Goal: Find specific page/section: Find specific page/section

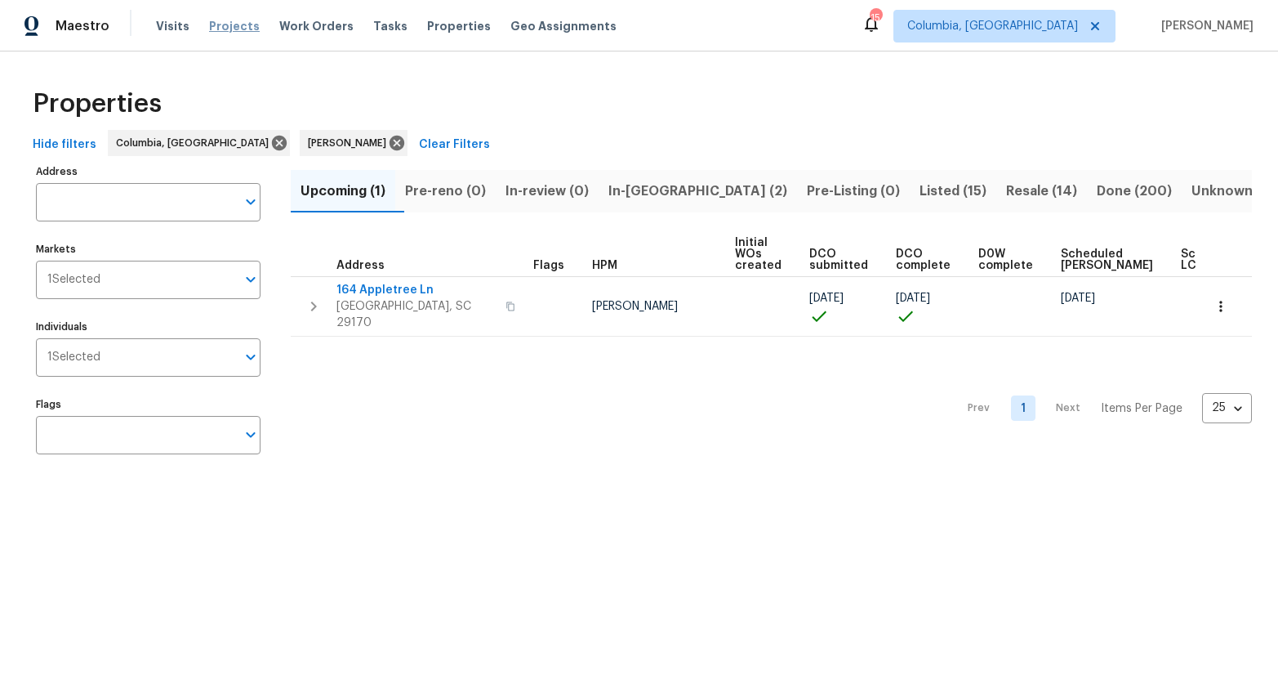
click at [226, 24] on span "Projects" at bounding box center [234, 26] width 51 height 16
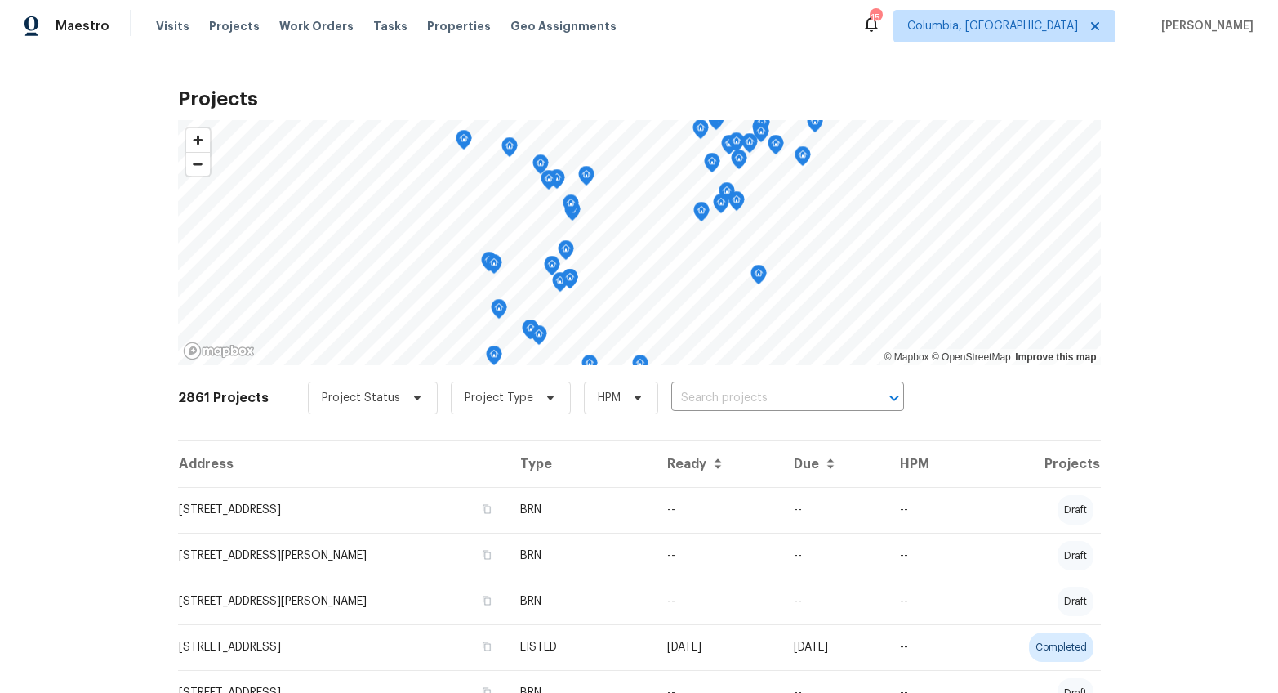
click at [682, 396] on input "text" at bounding box center [764, 398] width 187 height 25
type input "125 nor"
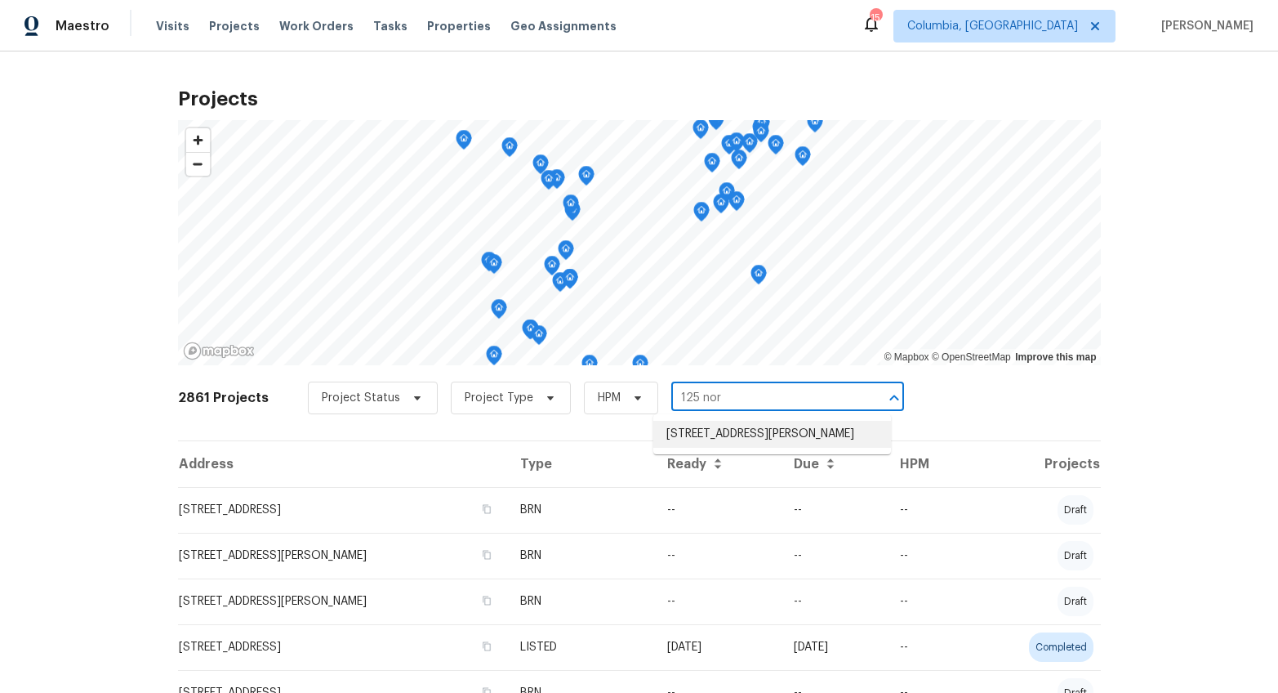
click at [692, 445] on li "125 Northshore Dr, Chapin, SC 29036" at bounding box center [773, 434] width 238 height 27
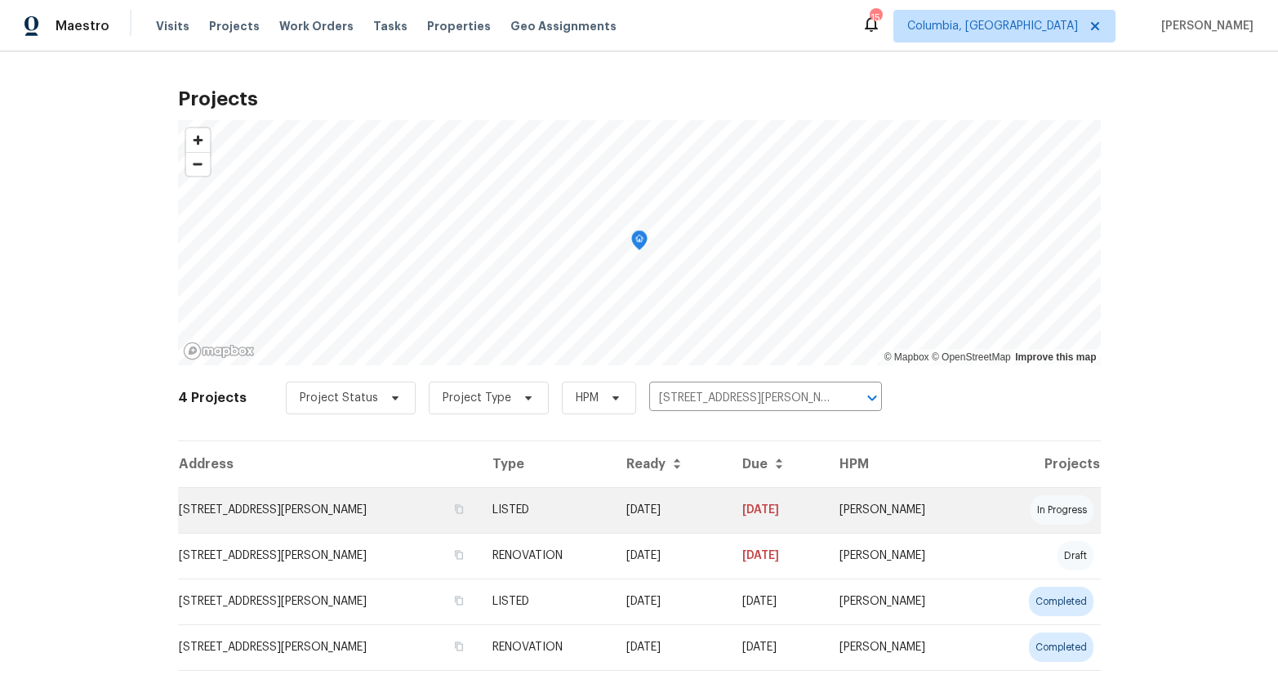
click at [346, 506] on td "125 Northshore Dr, Chapin, SC 29036" at bounding box center [328, 510] width 301 height 46
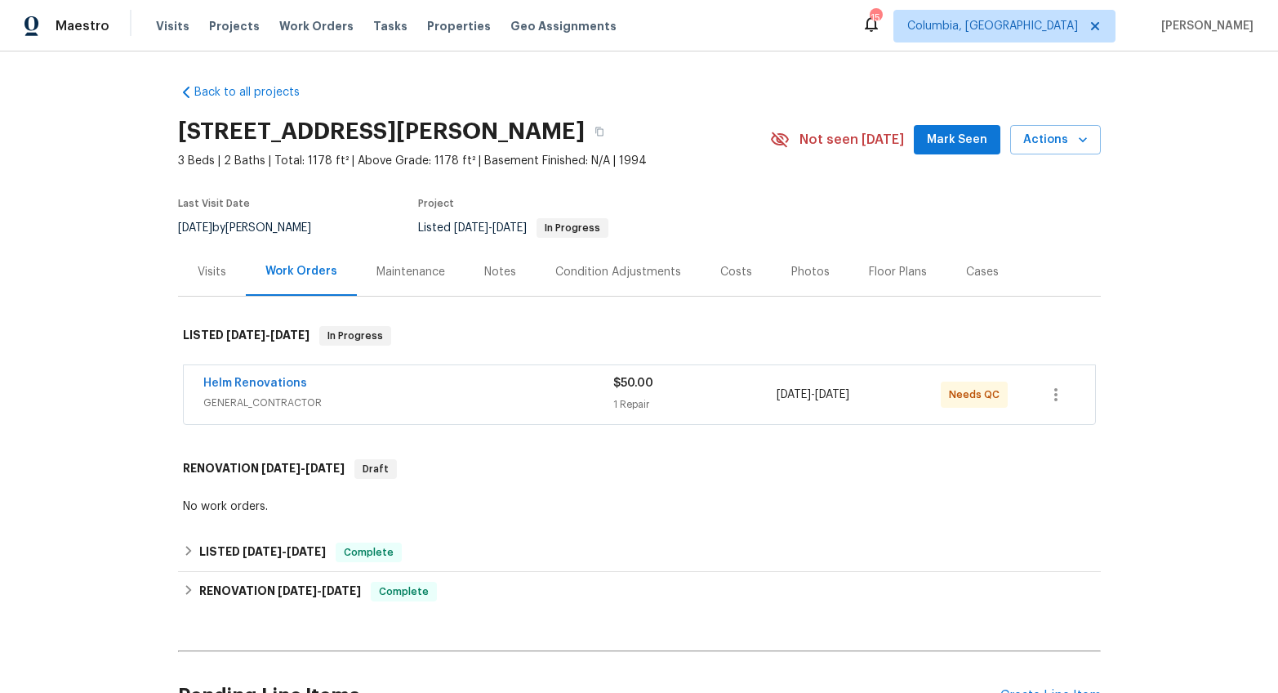
click at [422, 411] on div "Helm Renovations GENERAL_CONTRACTOR" at bounding box center [408, 394] width 410 height 39
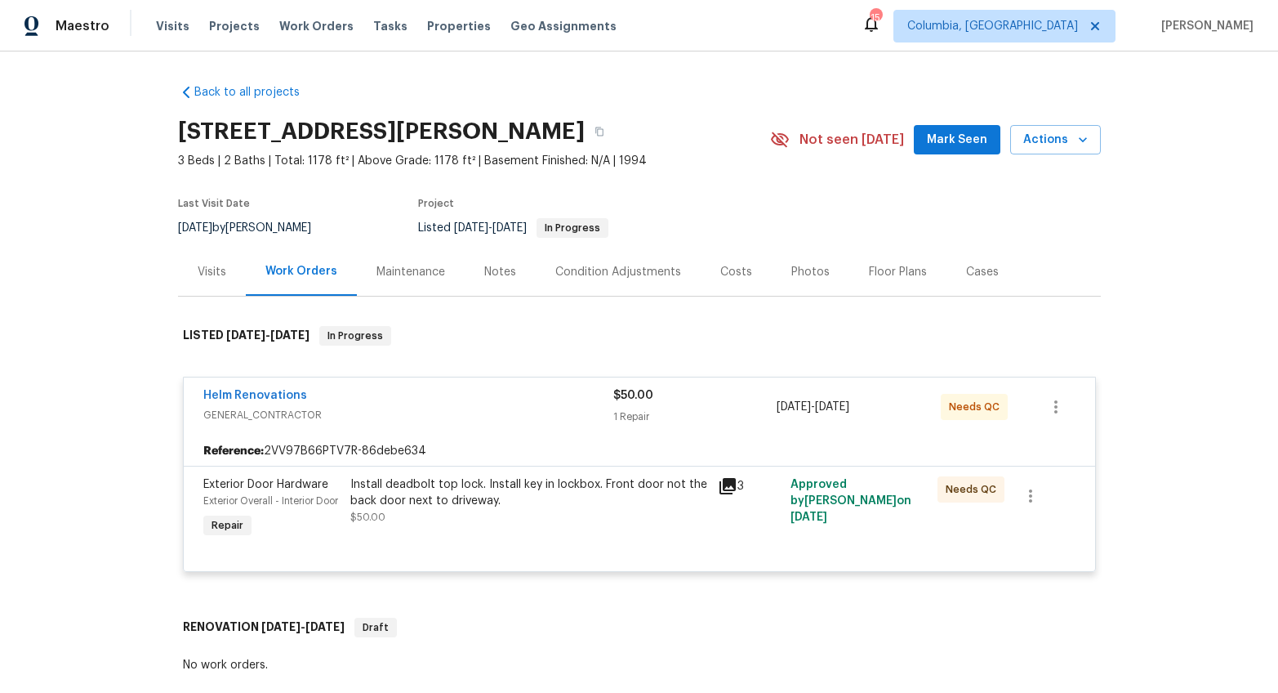
click at [439, 508] on div "Install deadbolt top lock. Install key in lockbox. Front door not the back door…" at bounding box center [529, 492] width 358 height 33
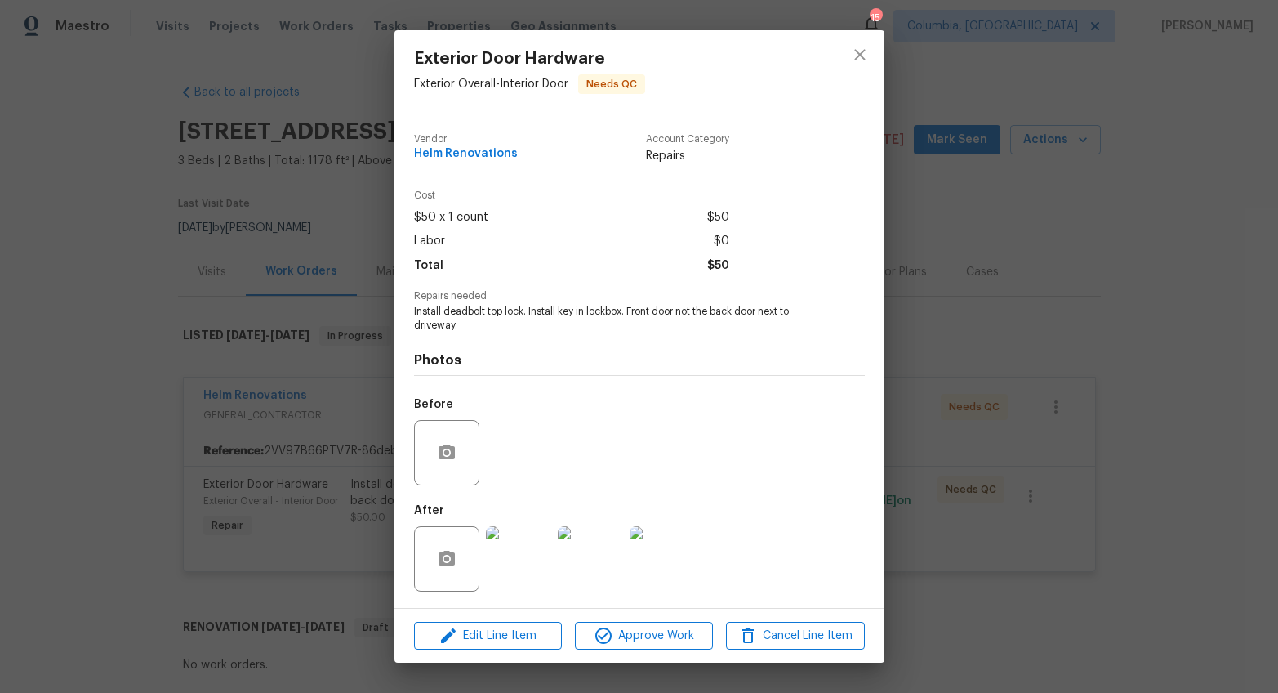
click at [548, 552] on img at bounding box center [518, 558] width 65 height 65
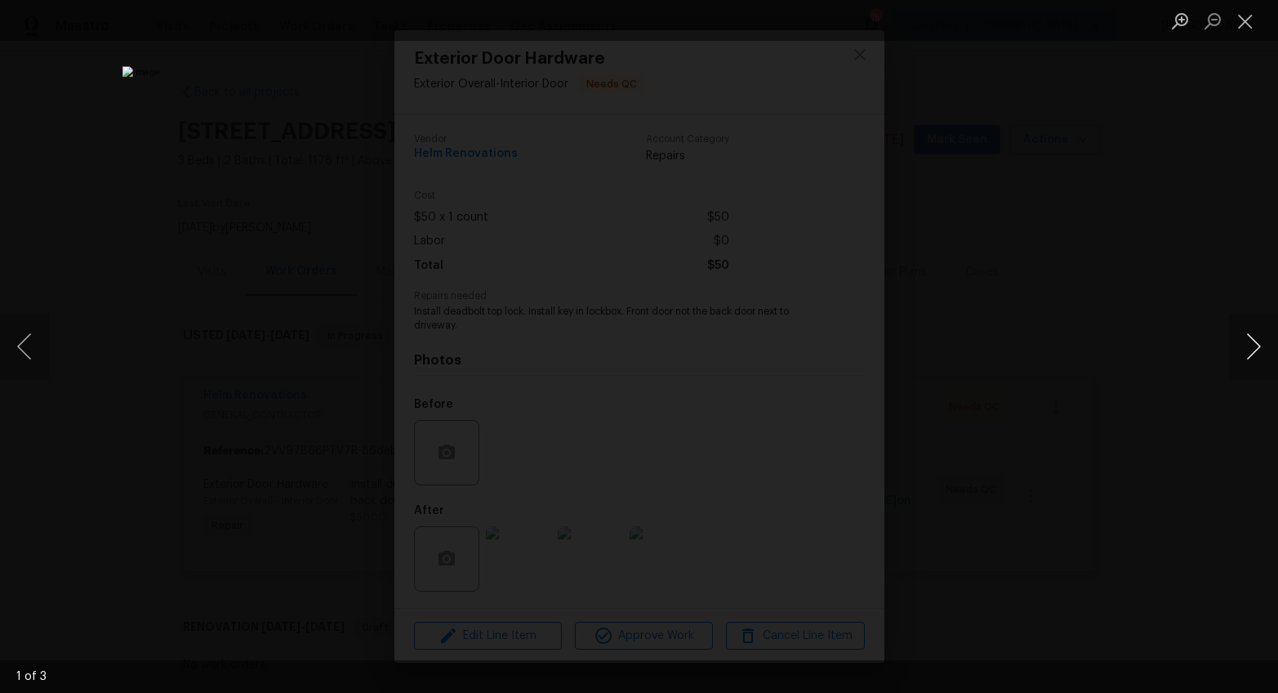
click at [1245, 351] on button "Next image" at bounding box center [1253, 346] width 49 height 65
click at [1181, 484] on div "Lightbox" at bounding box center [639, 346] width 1278 height 693
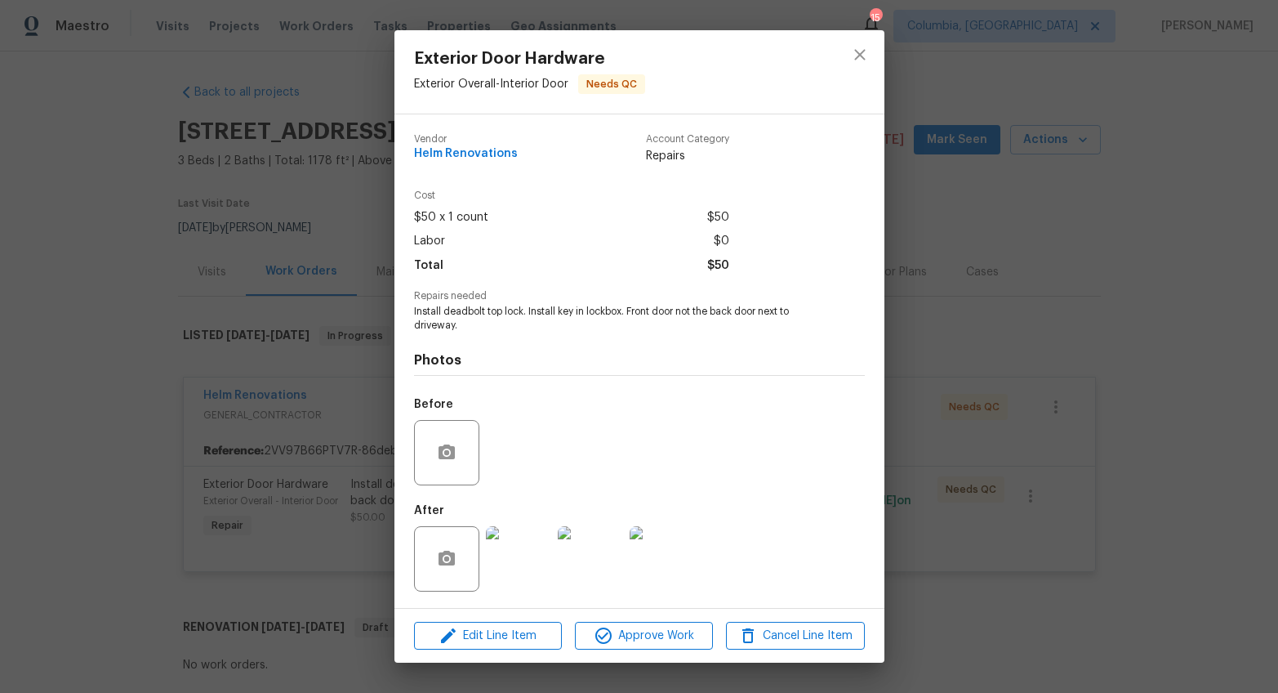
click at [1134, 511] on div "Exterior Door Hardware Exterior Overall - Interior Door Needs QC Vendor Helm Re…" at bounding box center [639, 346] width 1278 height 693
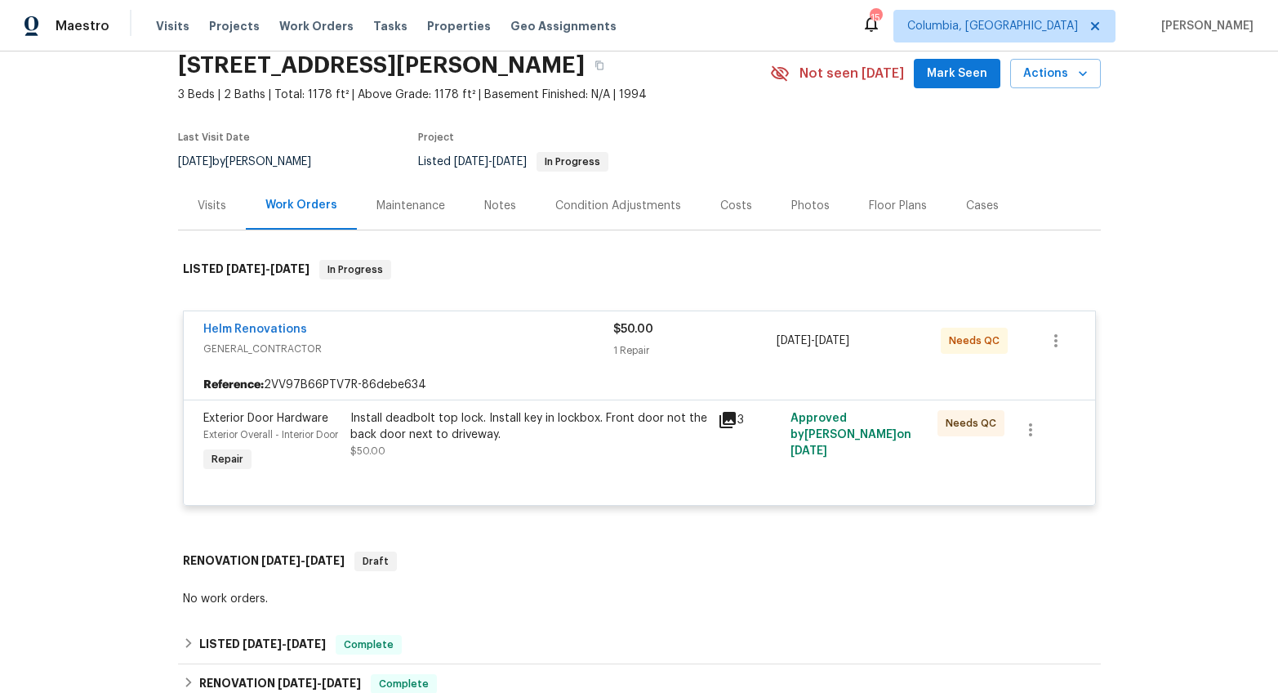
scroll to position [11, 0]
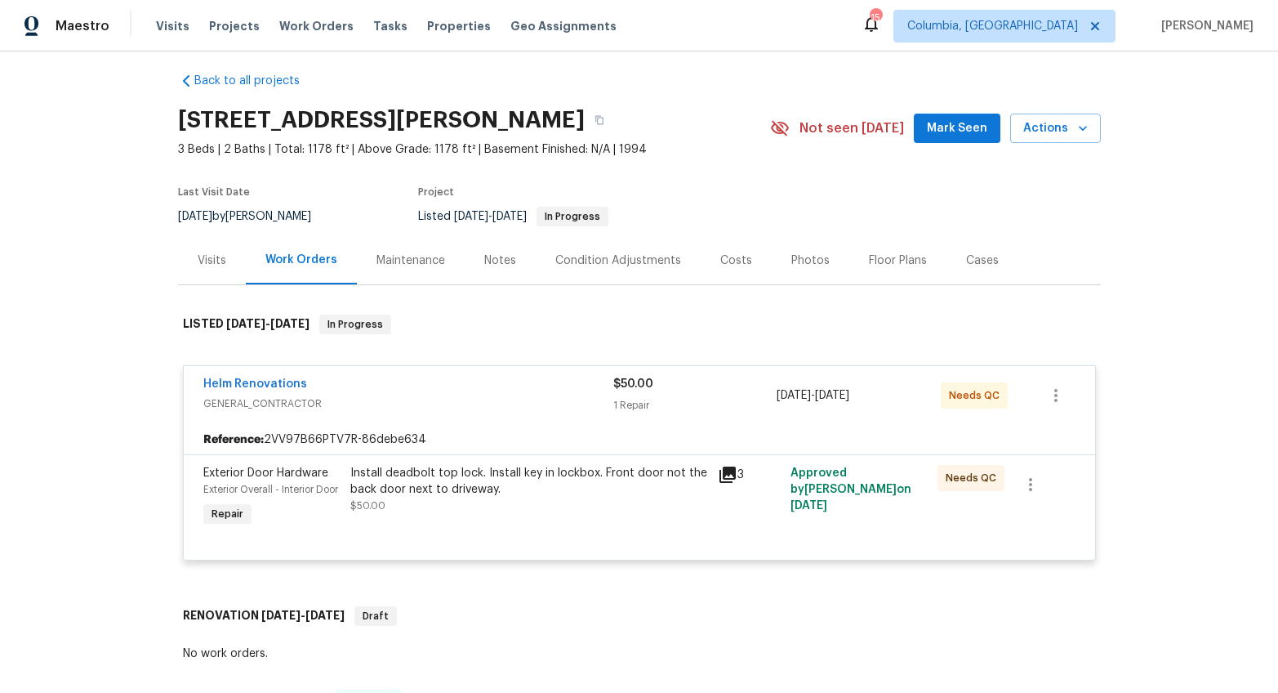
click at [198, 261] on div "Visits" at bounding box center [212, 260] width 29 height 16
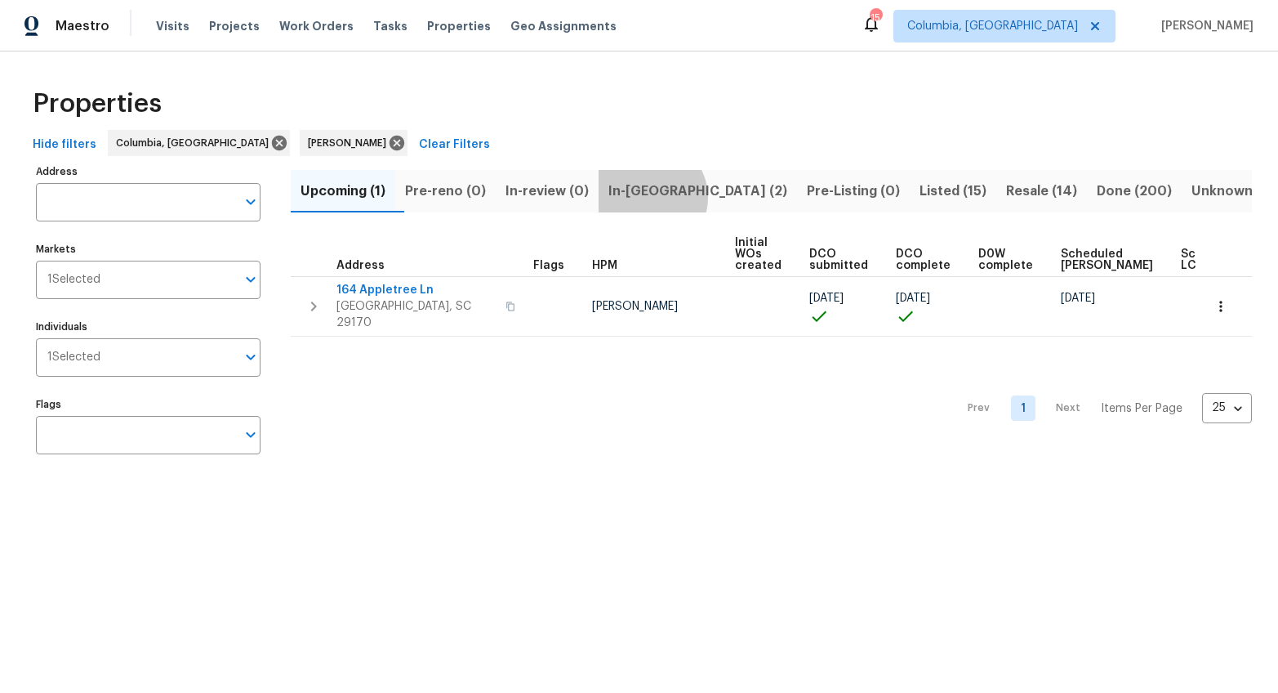
click at [672, 198] on span "In-reno (2)" at bounding box center [698, 191] width 179 height 23
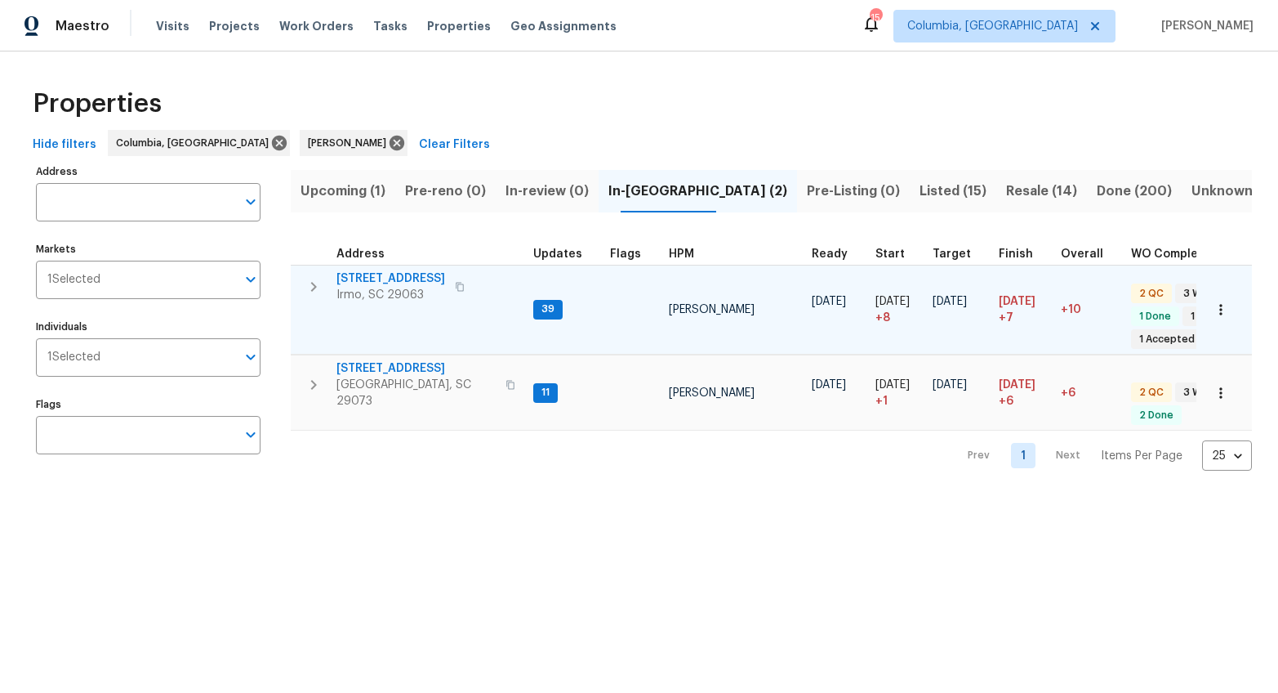
click at [381, 279] on span "105 Kenton Ct" at bounding box center [391, 278] width 109 height 16
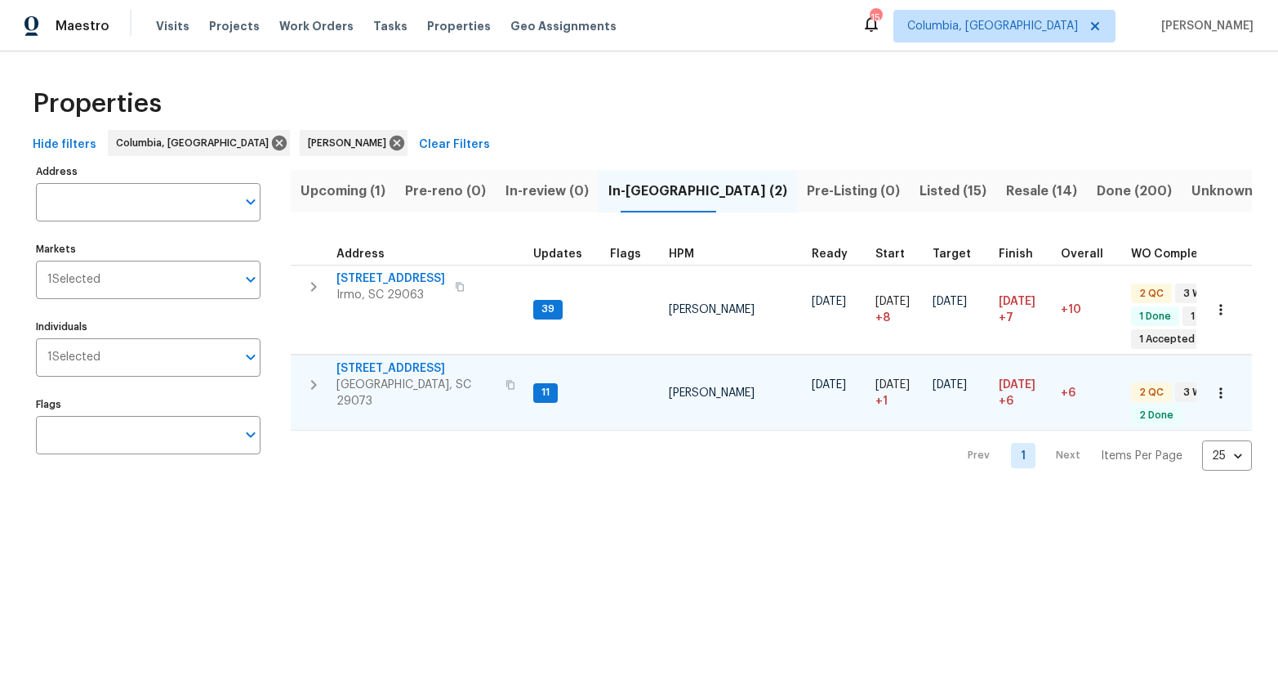
click at [380, 368] on span "105 Tea Olive Ave" at bounding box center [416, 368] width 159 height 16
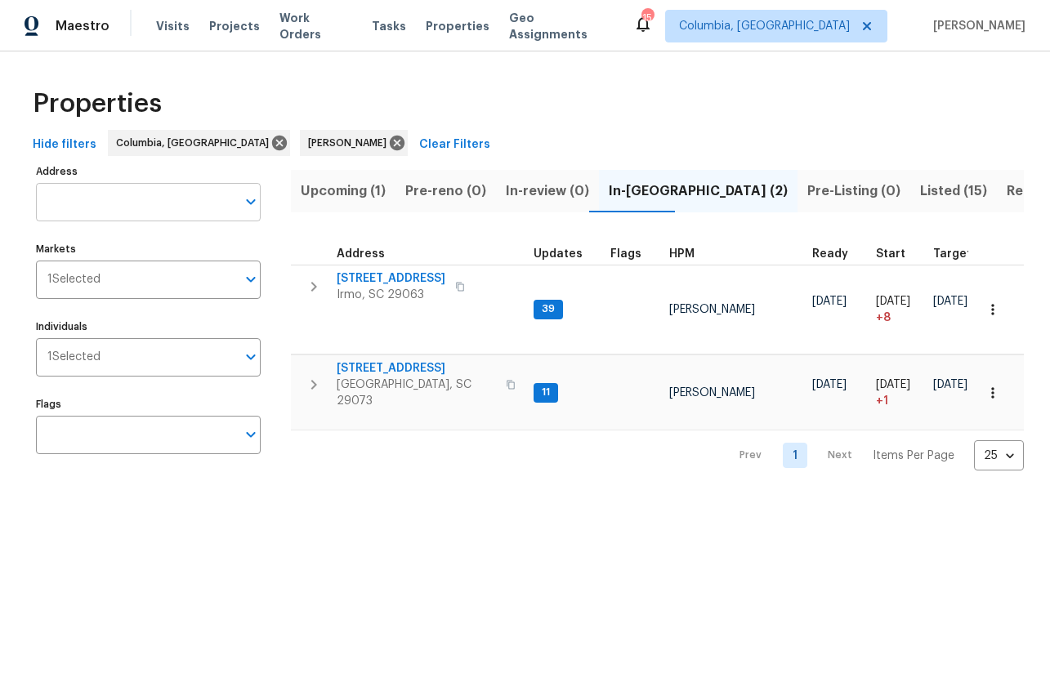
click at [105, 205] on input "Address" at bounding box center [136, 202] width 200 height 38
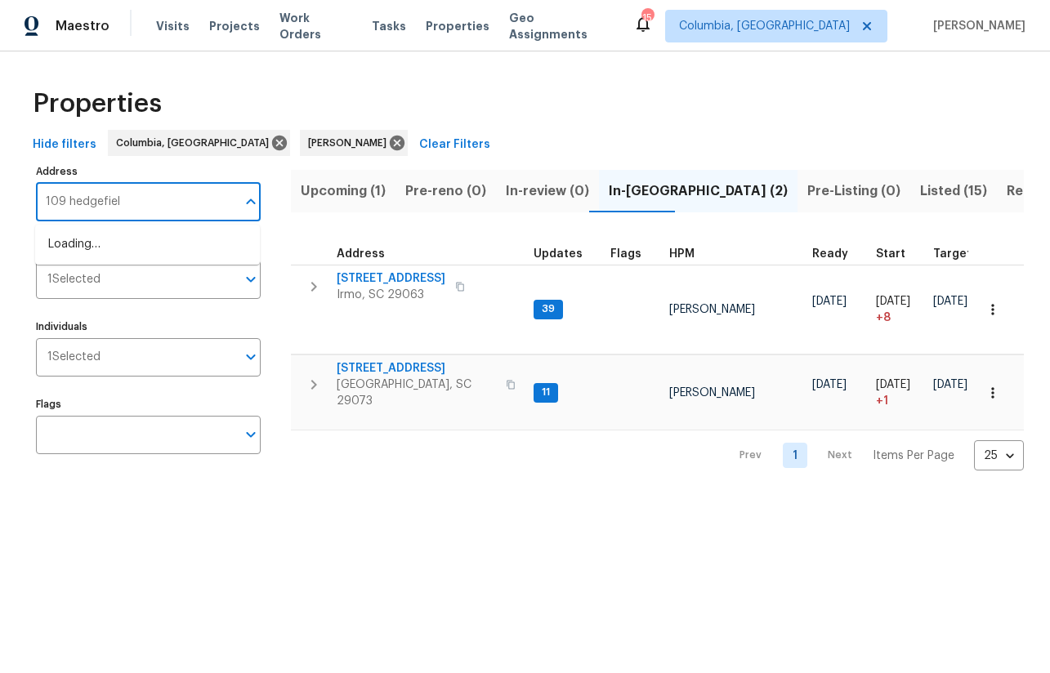
type input "109 hedgefield"
click at [184, 249] on li "109 Hedgefield Rd Irmo SC 29063" at bounding box center [147, 244] width 225 height 27
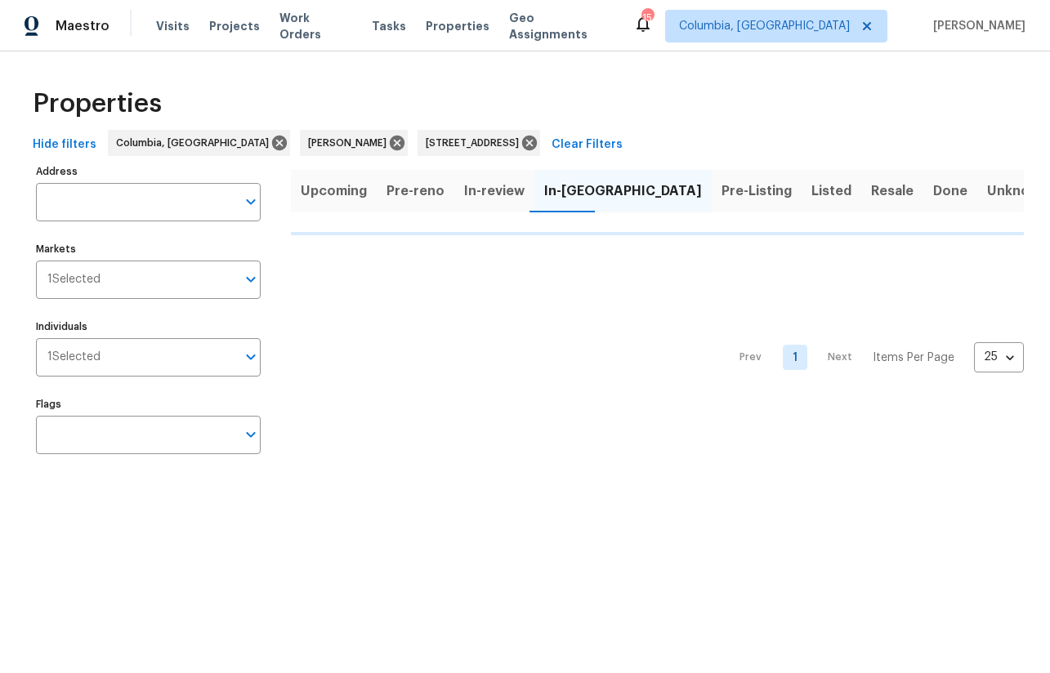
type input "109 Hedgefield Rd Irmo SC 29063"
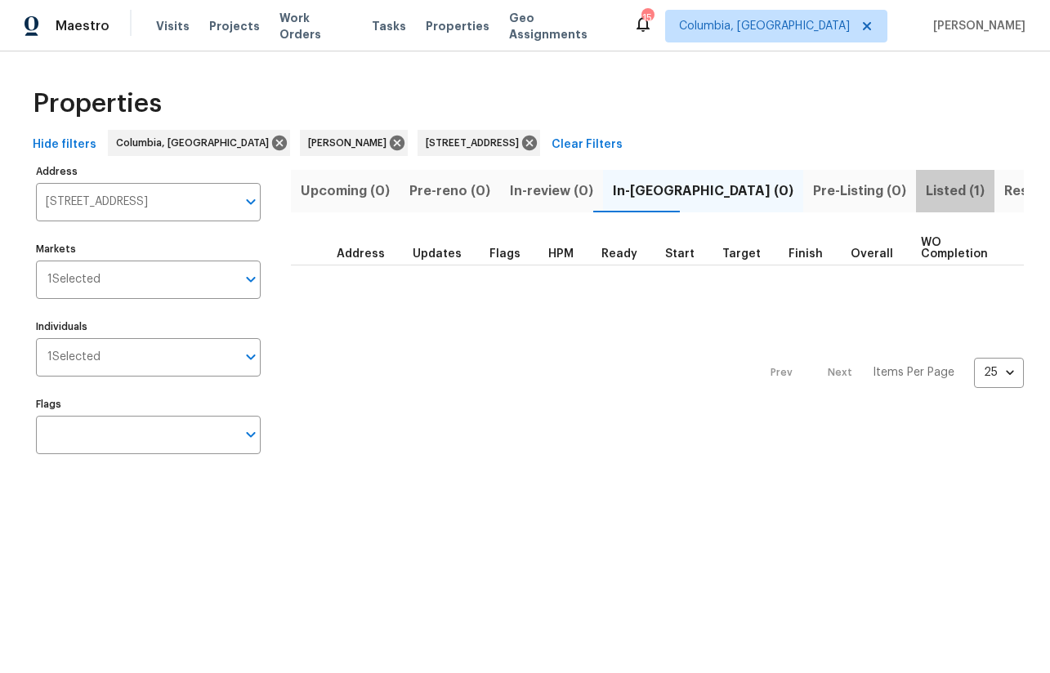
click at [916, 185] on button "Listed (1)" at bounding box center [955, 191] width 78 height 42
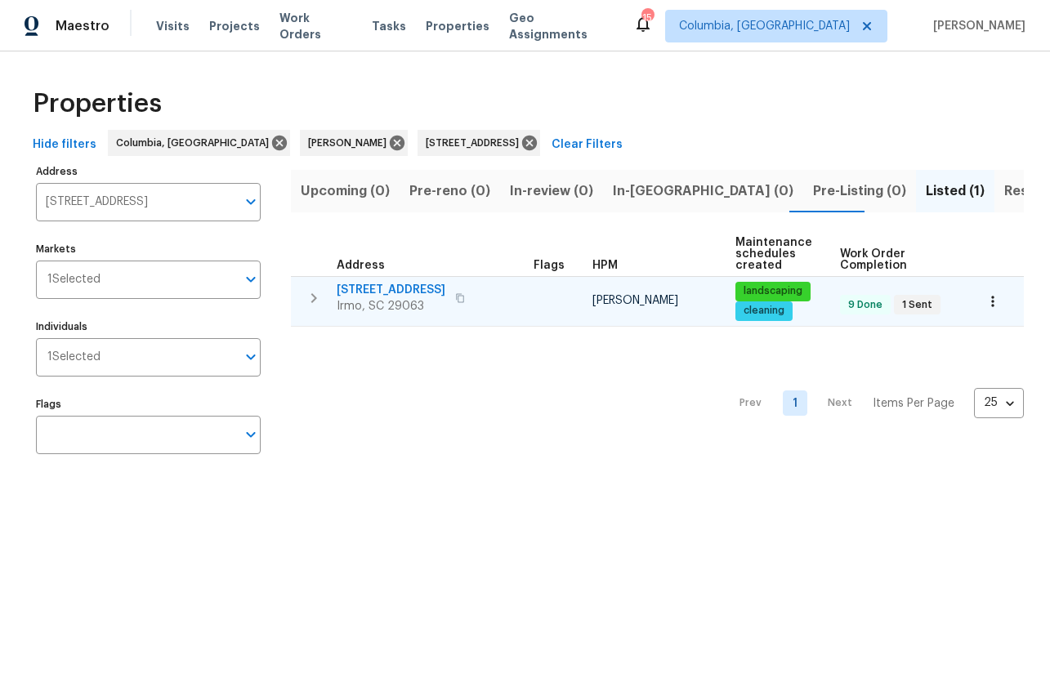
click at [395, 287] on span "109 Hedgefield Rd" at bounding box center [391, 290] width 109 height 16
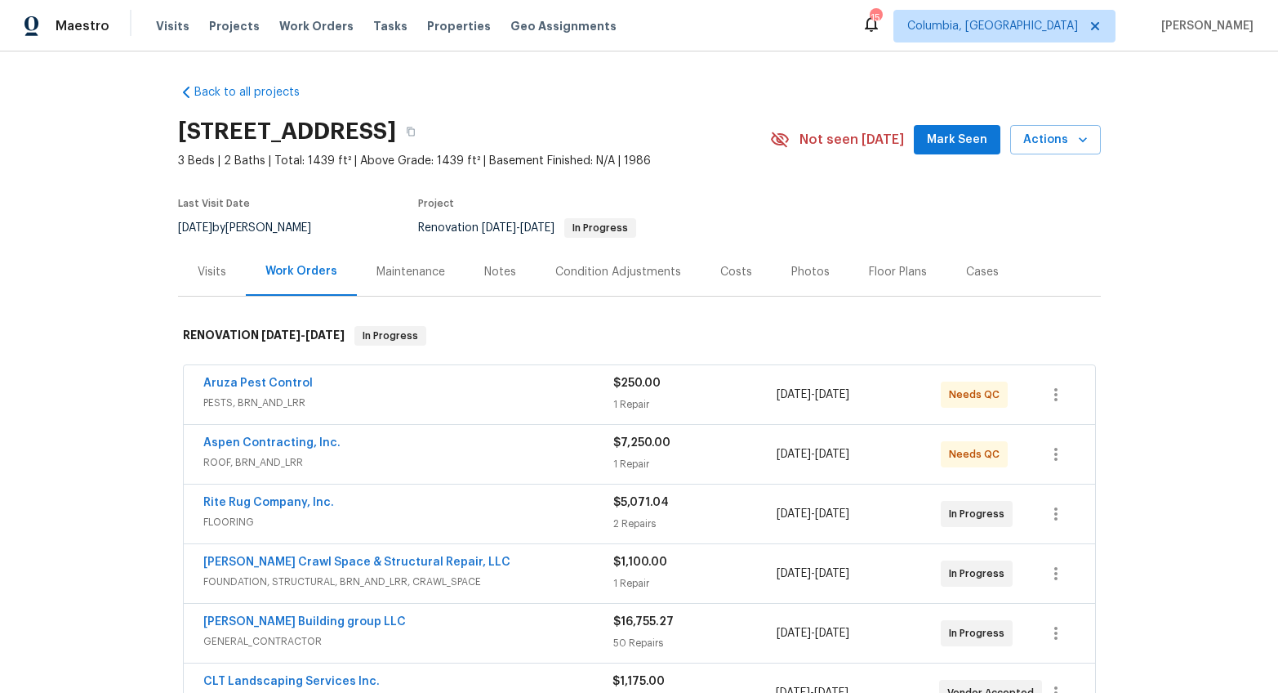
click at [484, 259] on div "Notes" at bounding box center [500, 272] width 71 height 48
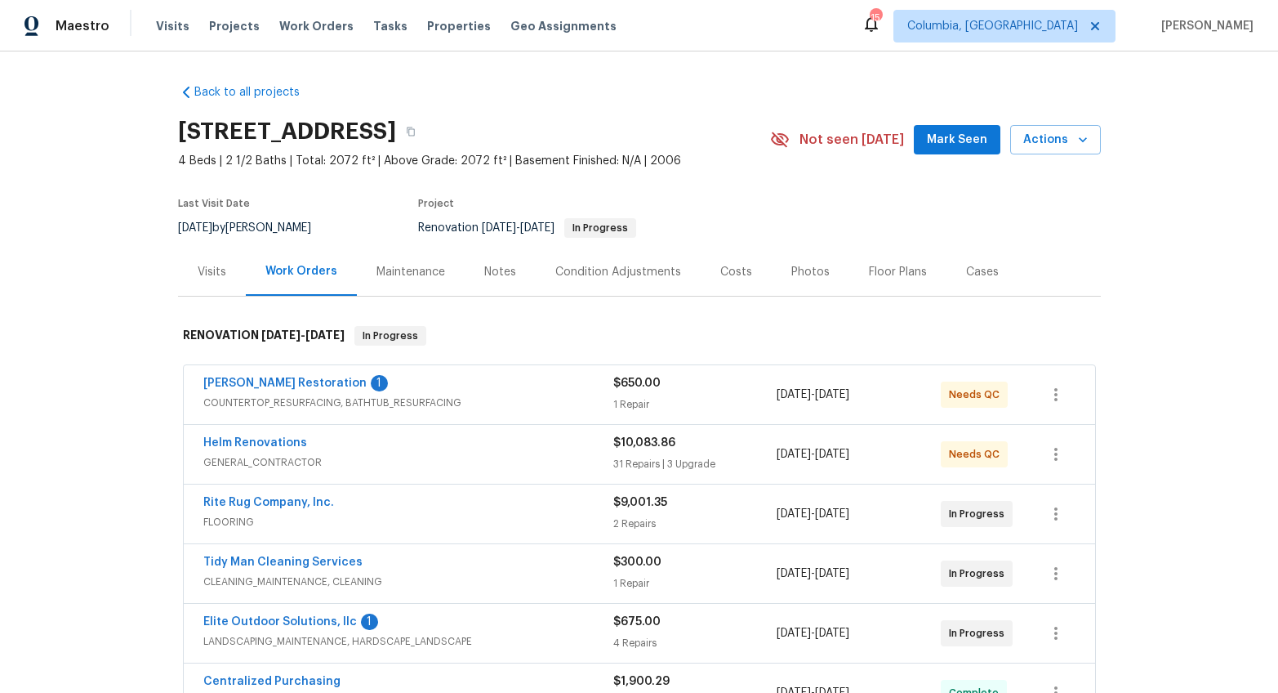
click at [493, 275] on div "Notes" at bounding box center [500, 272] width 32 height 16
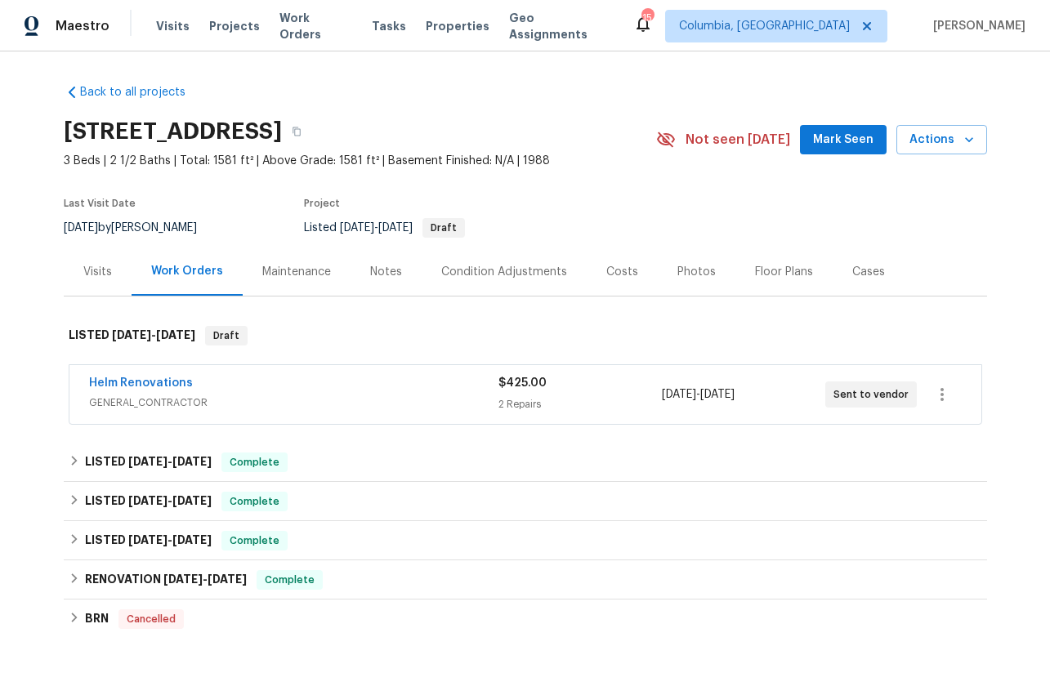
click at [411, 399] on span "GENERAL_CONTRACTOR" at bounding box center [293, 403] width 409 height 16
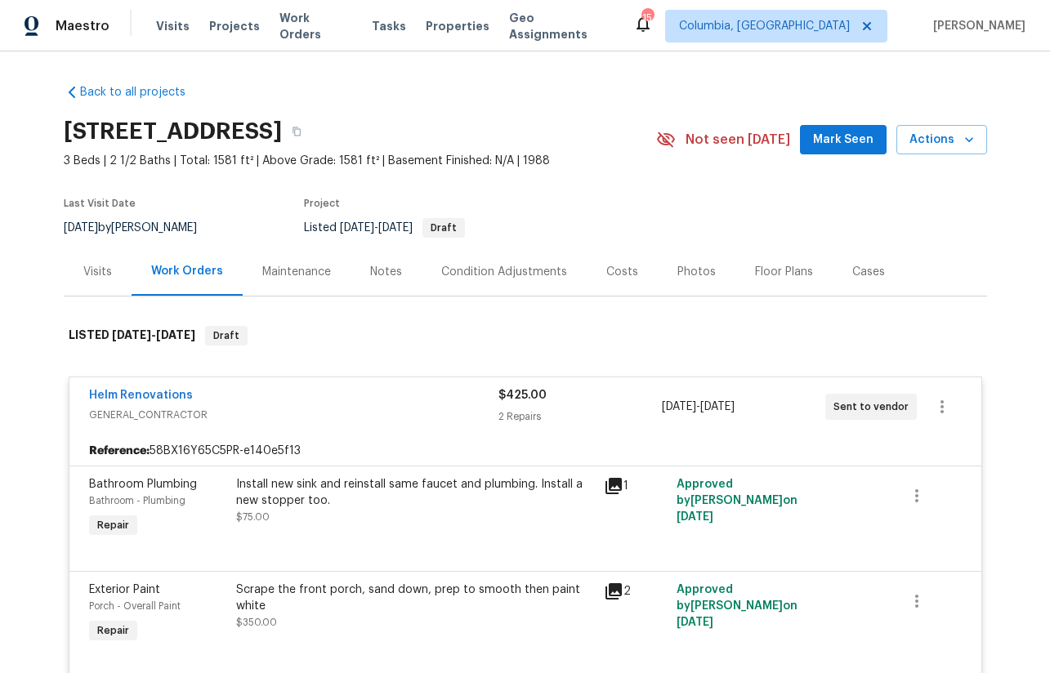
click at [411, 399] on div "Helm Renovations" at bounding box center [293, 397] width 409 height 20
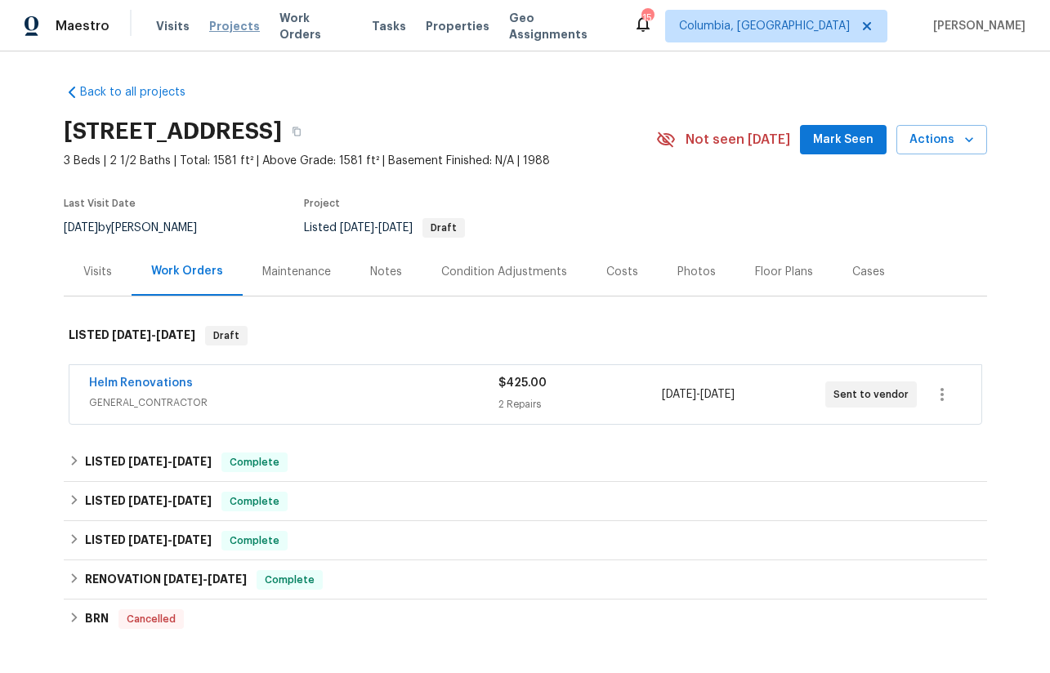
click at [237, 29] on span "Projects" at bounding box center [234, 26] width 51 height 16
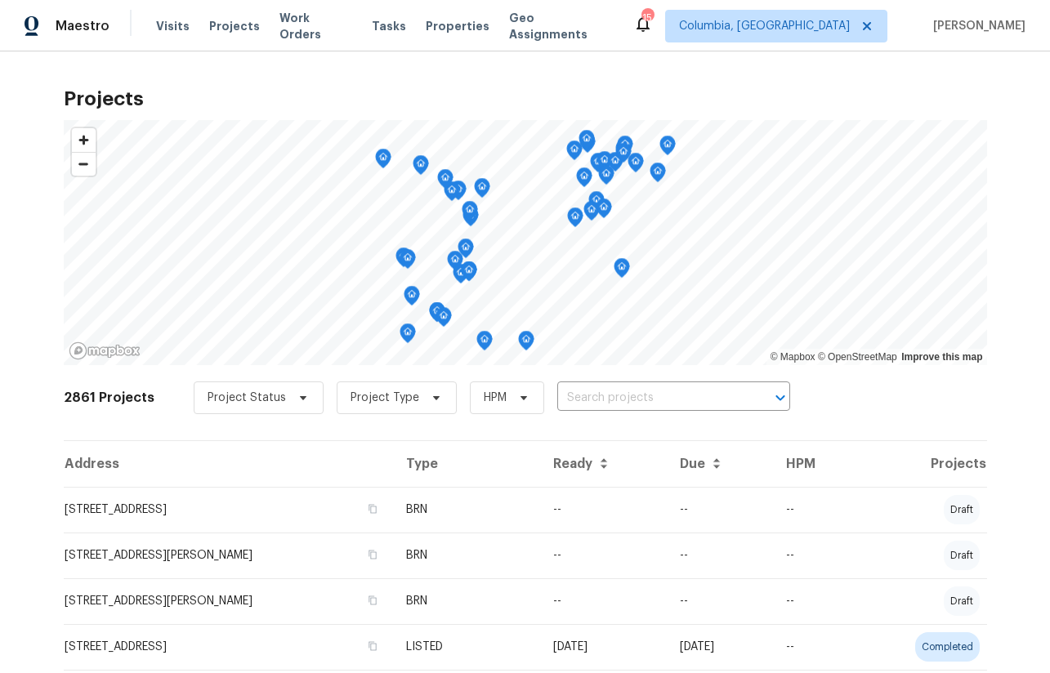
click at [585, 399] on input "text" at bounding box center [650, 398] width 187 height 25
type input "457"
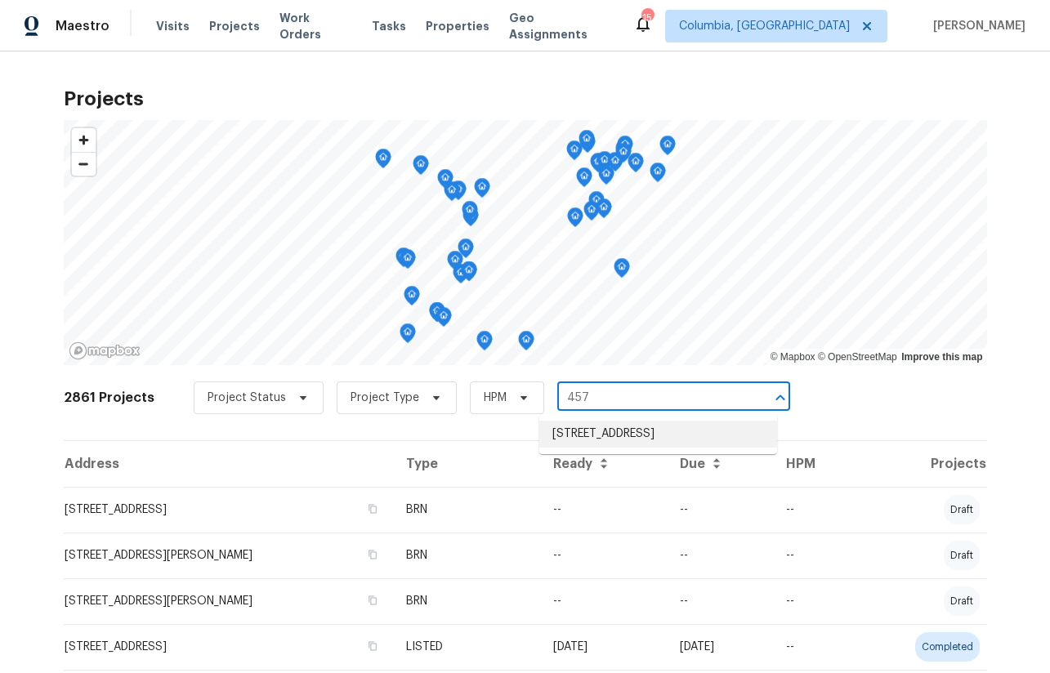
click at [567, 439] on li "457 Kingshead Ct, Irmo, SC 29063" at bounding box center [658, 434] width 238 height 27
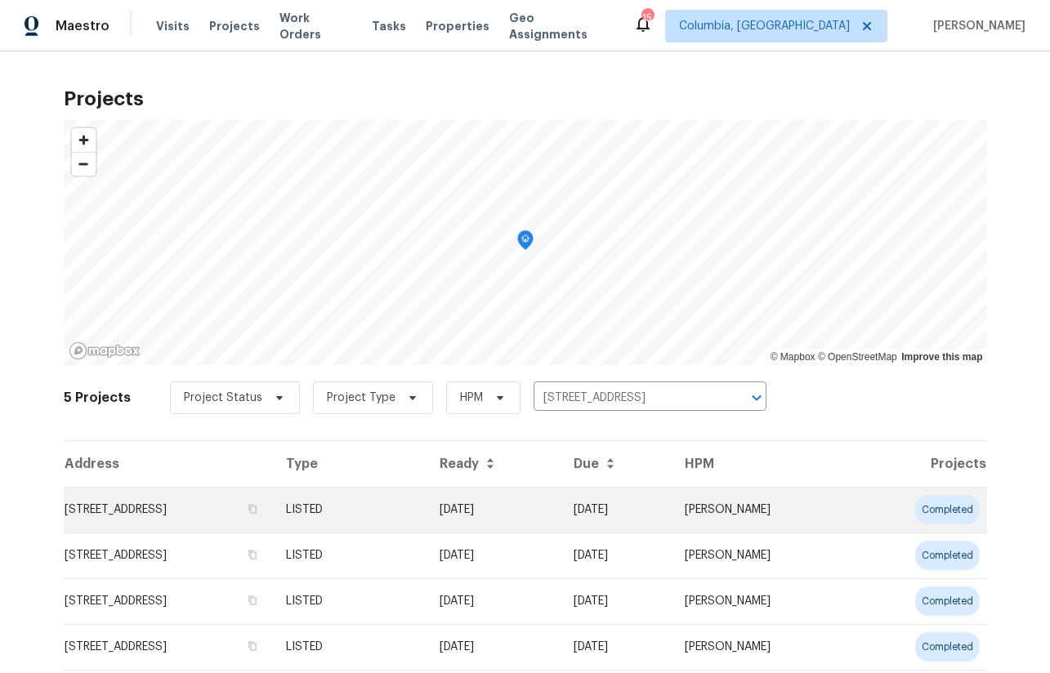
click at [154, 503] on td "457 Kingshead Ct, Irmo, SC 29063" at bounding box center [168, 510] width 209 height 46
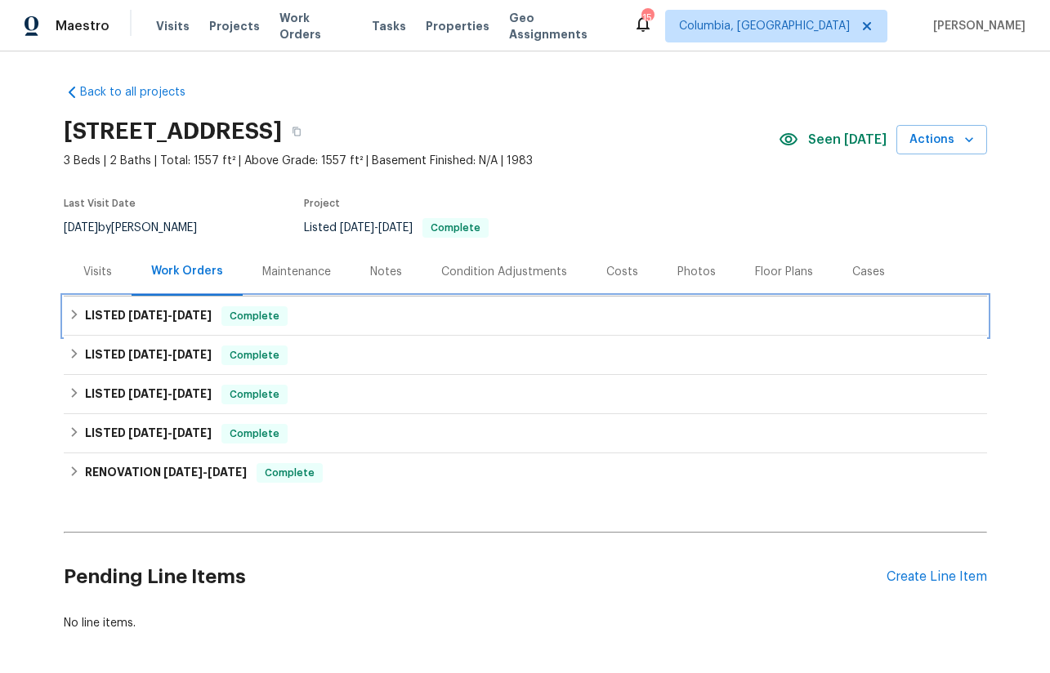
click at [195, 310] on span "9/9/25" at bounding box center [191, 315] width 39 height 11
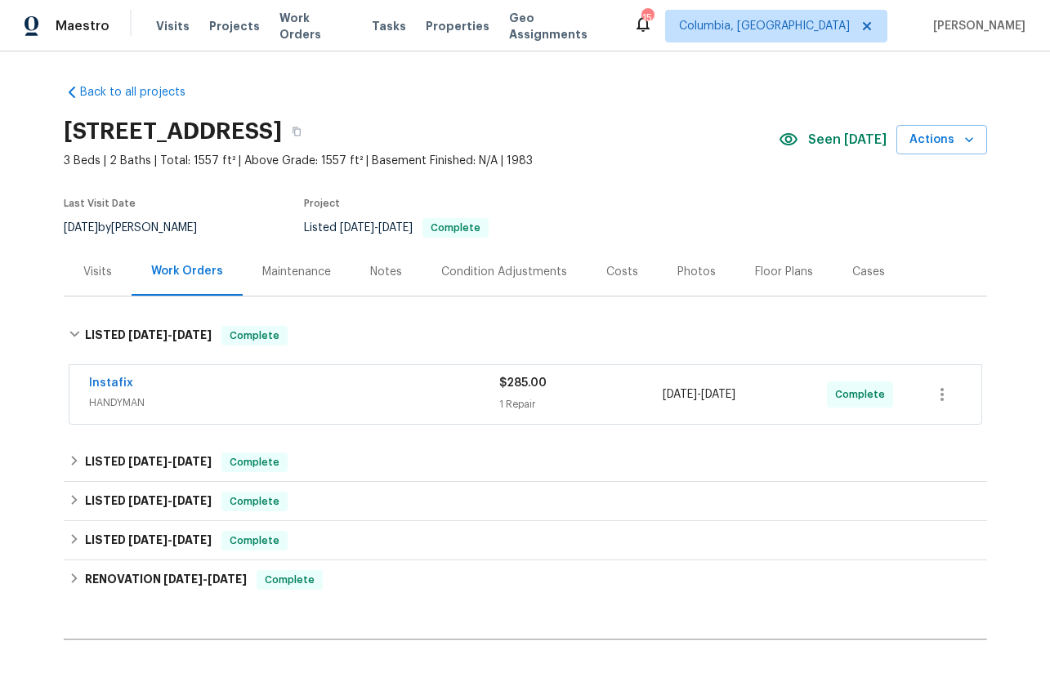
click at [233, 396] on span "HANDYMAN" at bounding box center [294, 403] width 410 height 16
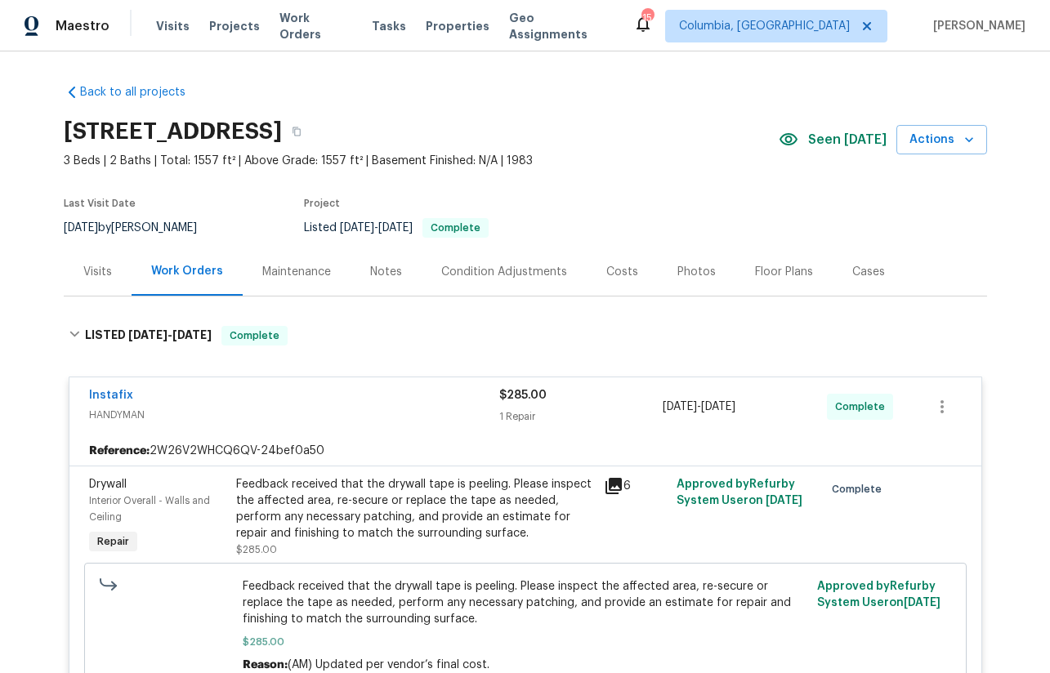
click at [311, 554] on div "Feedback received that the drywall tape is peeling. Please inspect the affected…" at bounding box center [415, 517] width 358 height 82
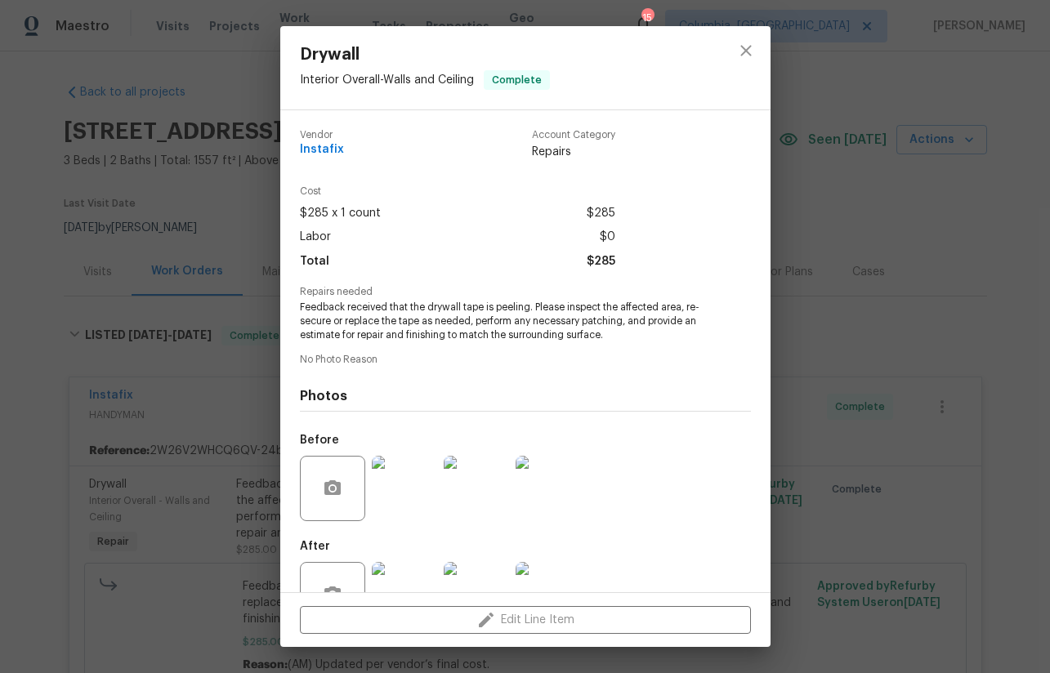
scroll to position [51, 0]
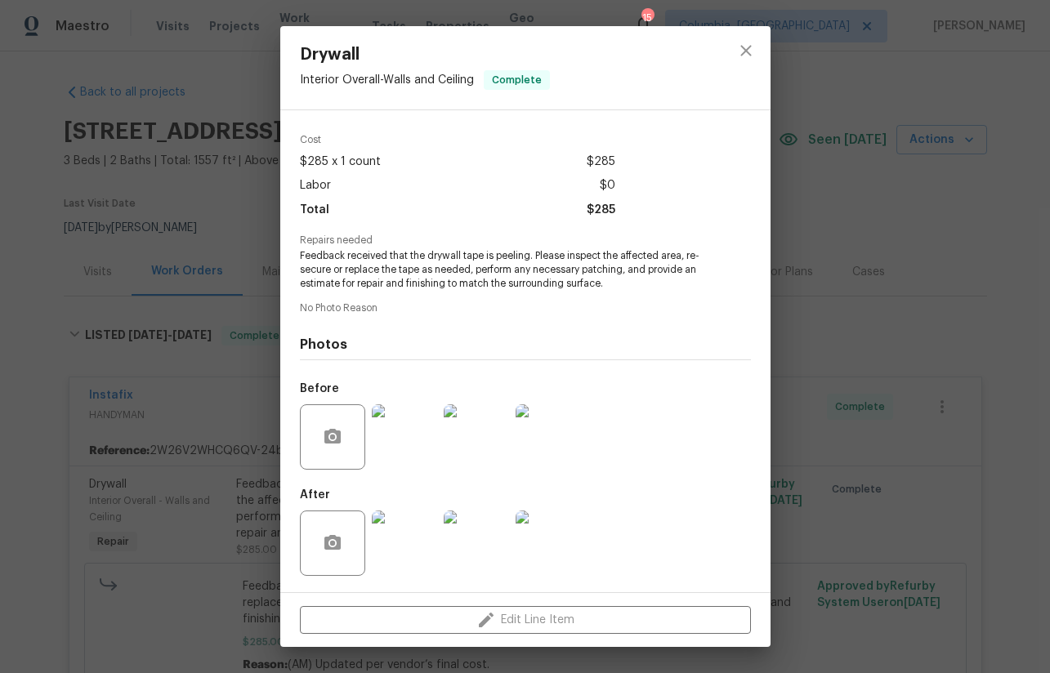
click at [413, 534] on img at bounding box center [404, 543] width 65 height 65
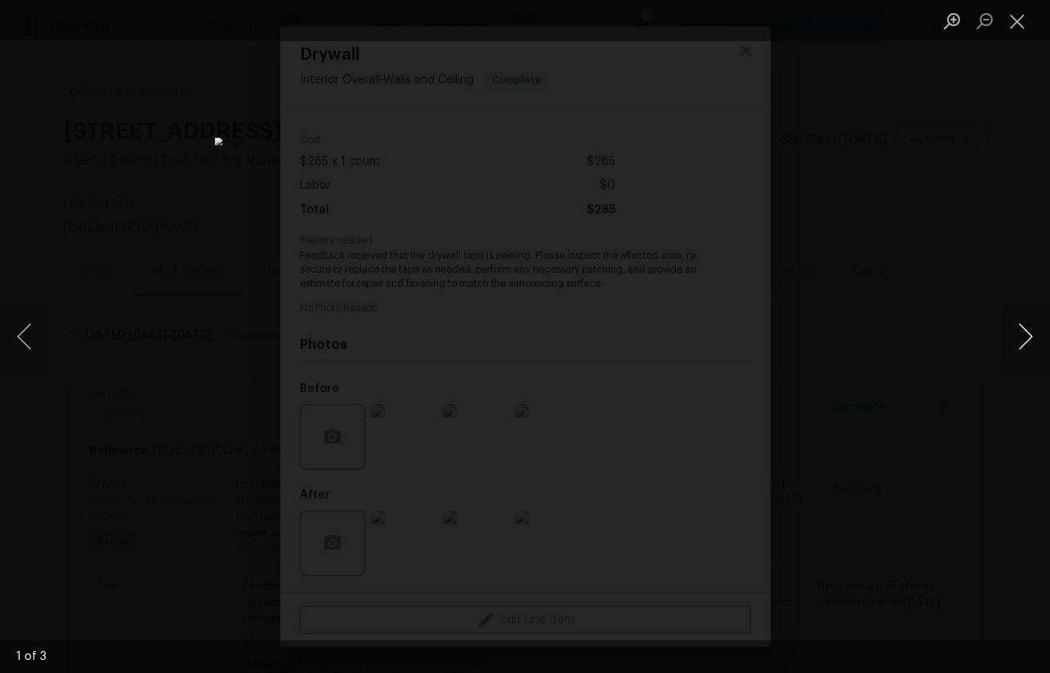
click at [1020, 342] on button "Next image" at bounding box center [1025, 336] width 49 height 65
click at [968, 474] on div "Lightbox" at bounding box center [525, 336] width 1050 height 673
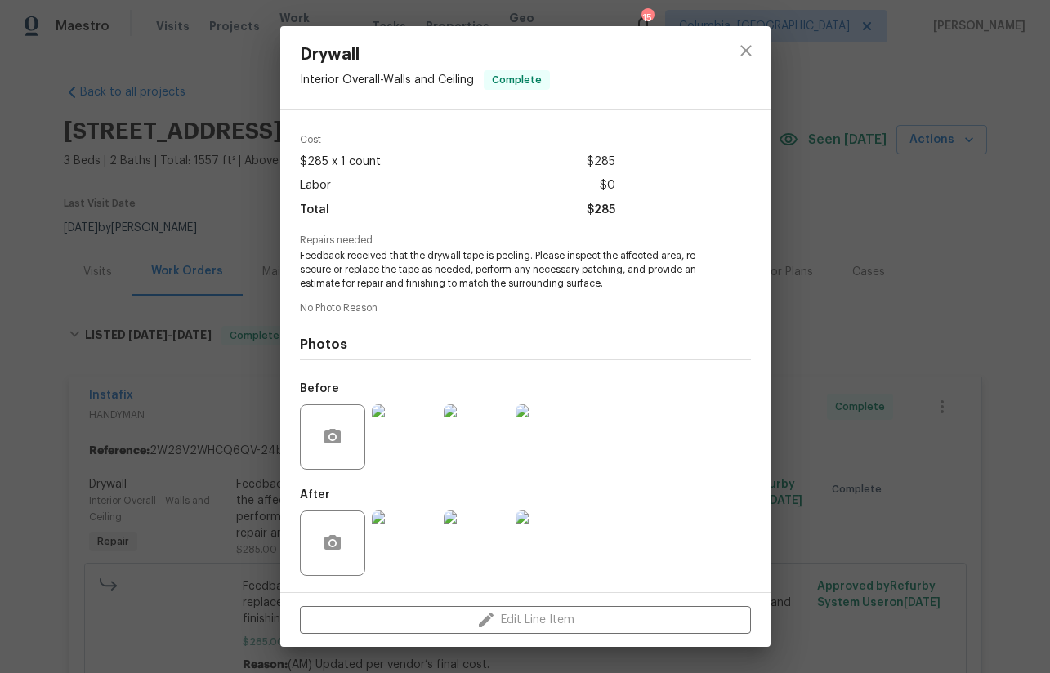
click at [937, 460] on div "Drywall Interior Overall - Walls and Ceiling Complete Vendor Instafix Account C…" at bounding box center [525, 336] width 1050 height 673
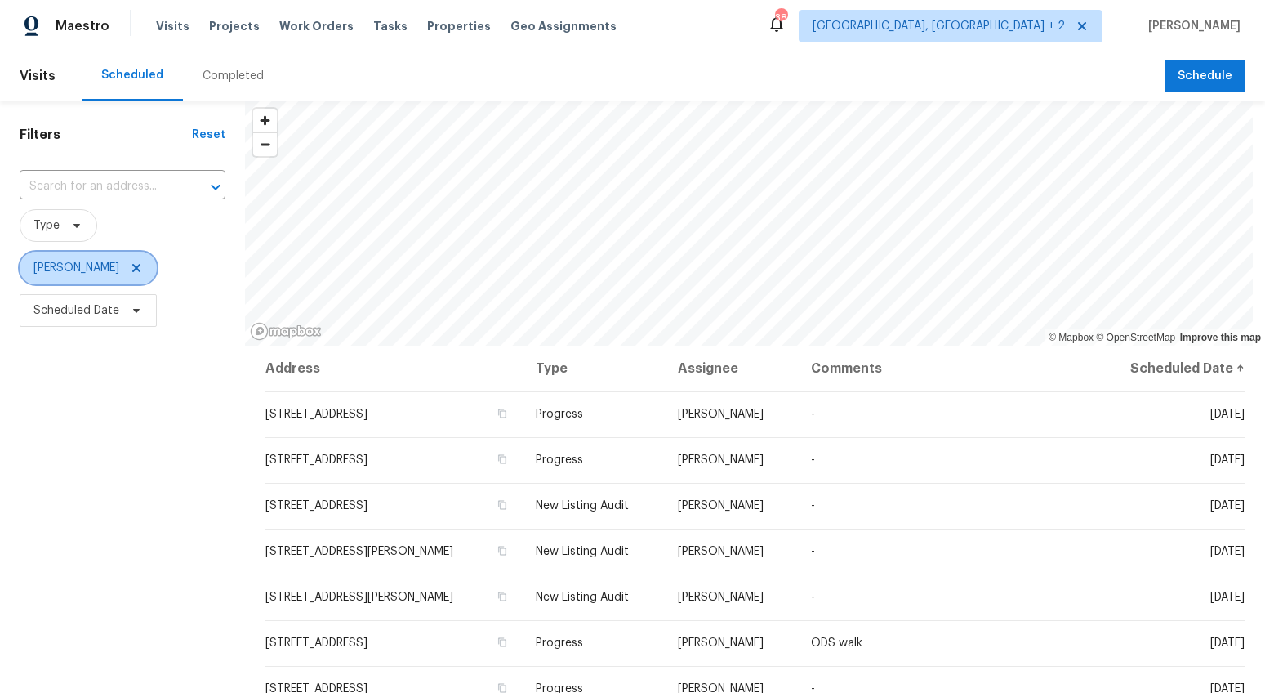
click at [132, 269] on icon at bounding box center [136, 268] width 8 height 8
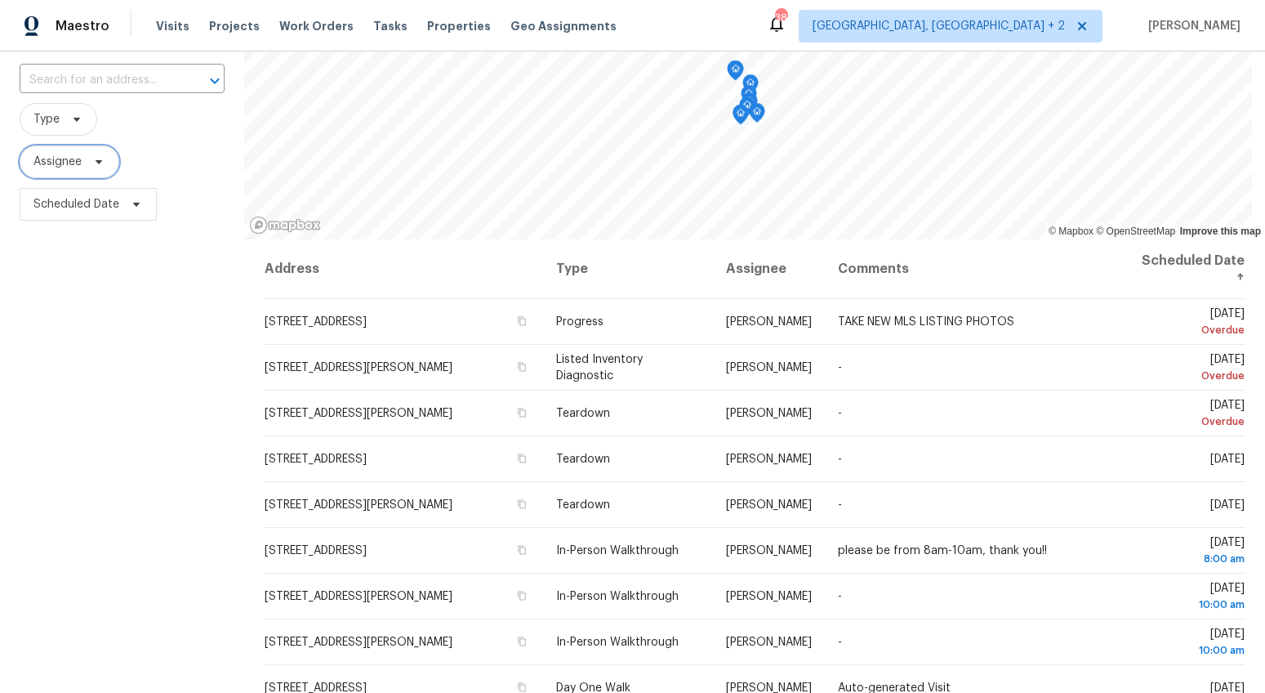
scroll to position [105, 0]
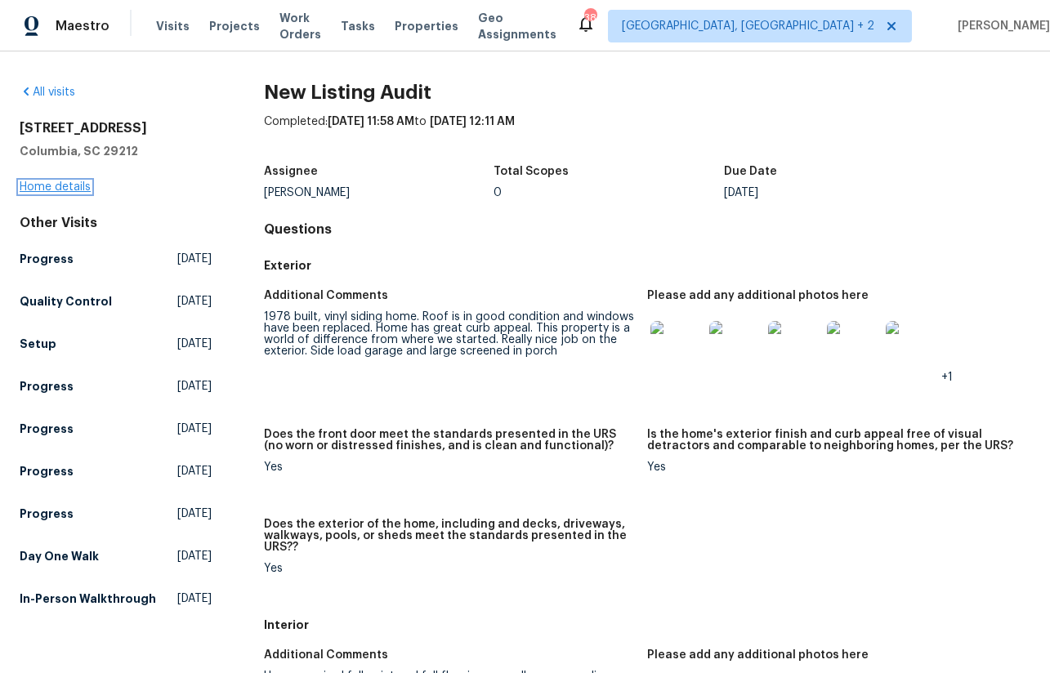
click at [69, 186] on link "Home details" at bounding box center [55, 186] width 71 height 11
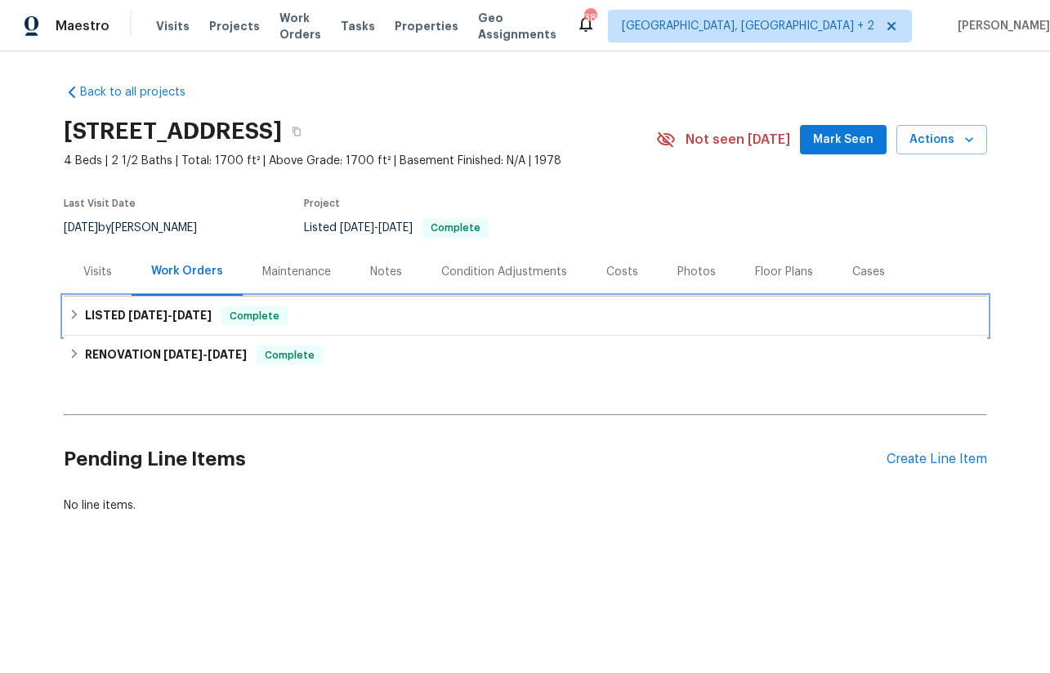
click at [174, 315] on span "9/5/25" at bounding box center [191, 315] width 39 height 11
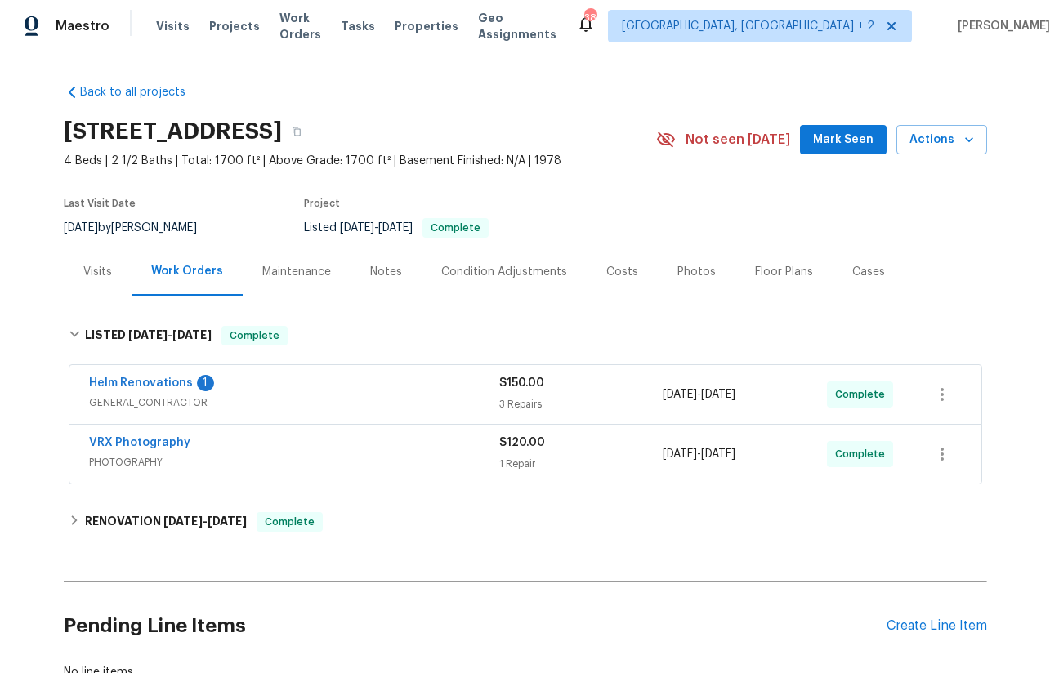
click at [328, 390] on div "Helm Renovations 1" at bounding box center [294, 385] width 410 height 20
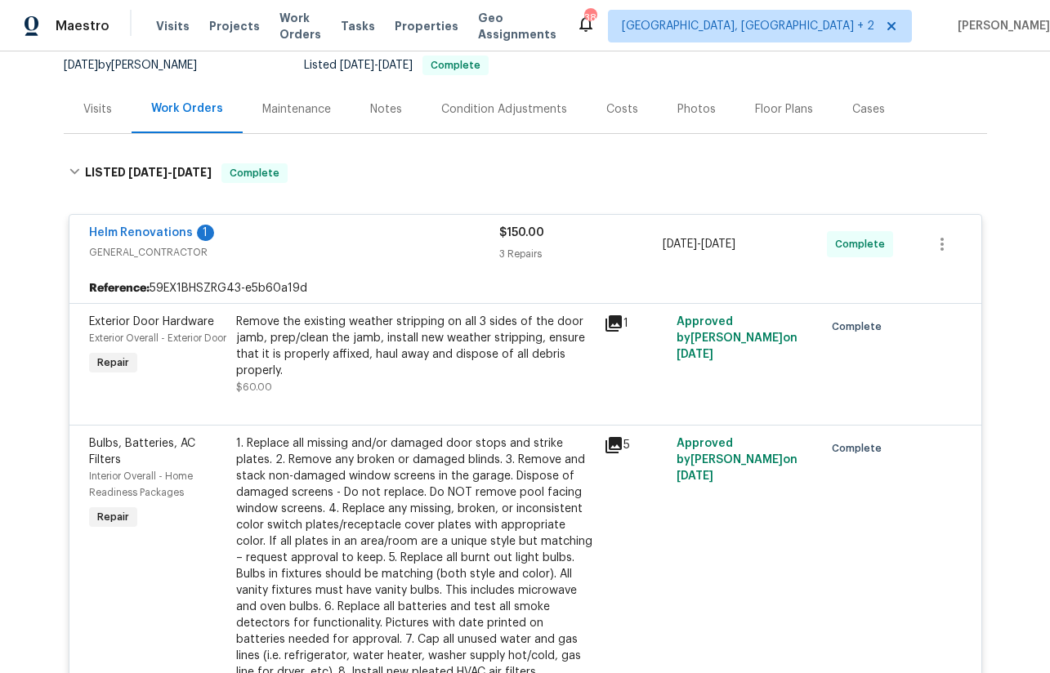
scroll to position [151, 0]
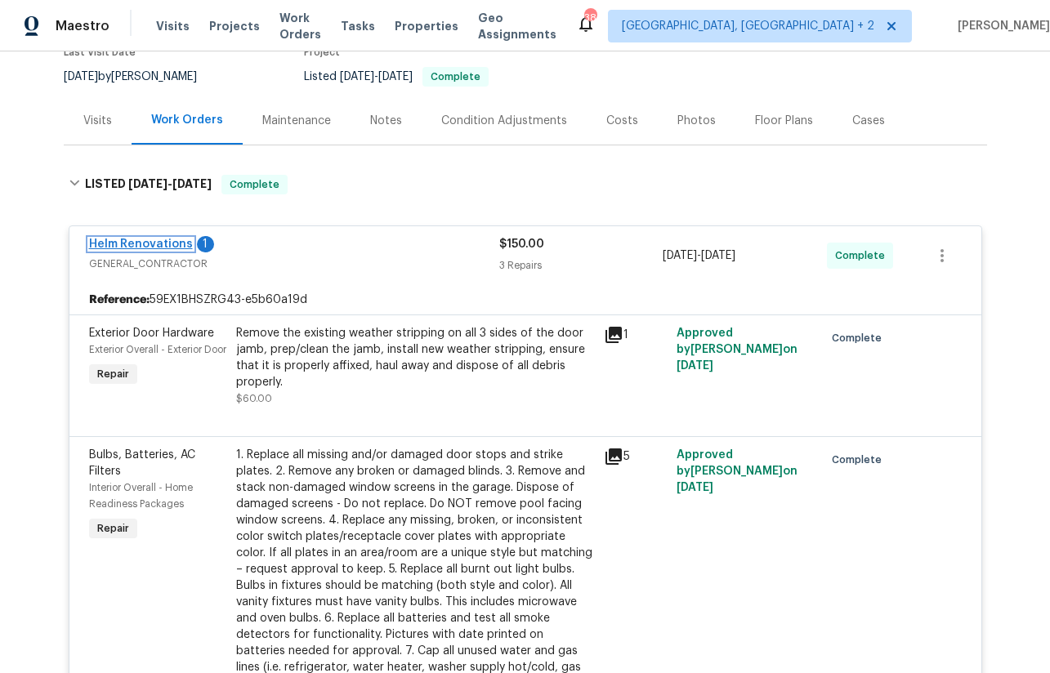
click at [149, 240] on link "Helm Renovations" at bounding box center [141, 244] width 104 height 11
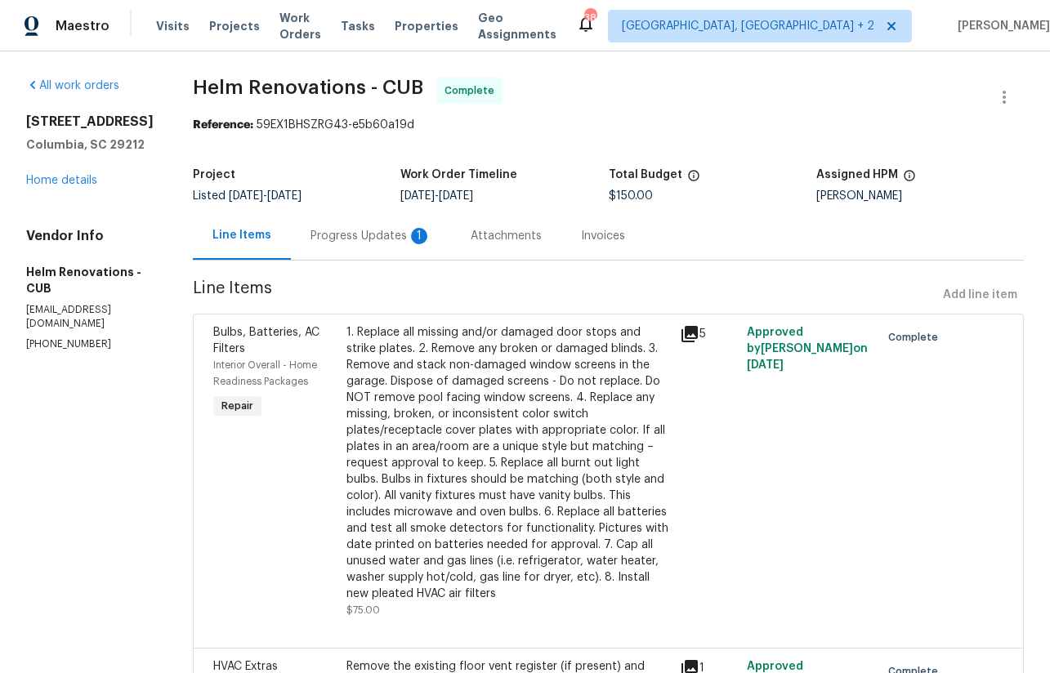
click at [397, 253] on div "Progress Updates 1" at bounding box center [371, 236] width 160 height 48
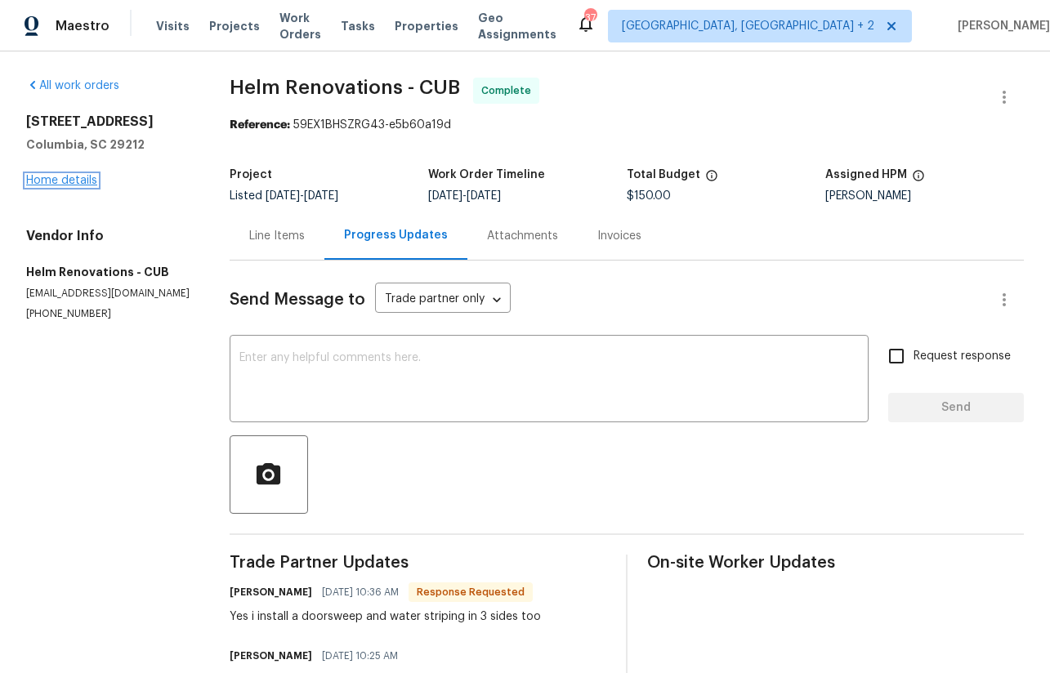
click at [48, 181] on link "Home details" at bounding box center [61, 180] width 71 height 11
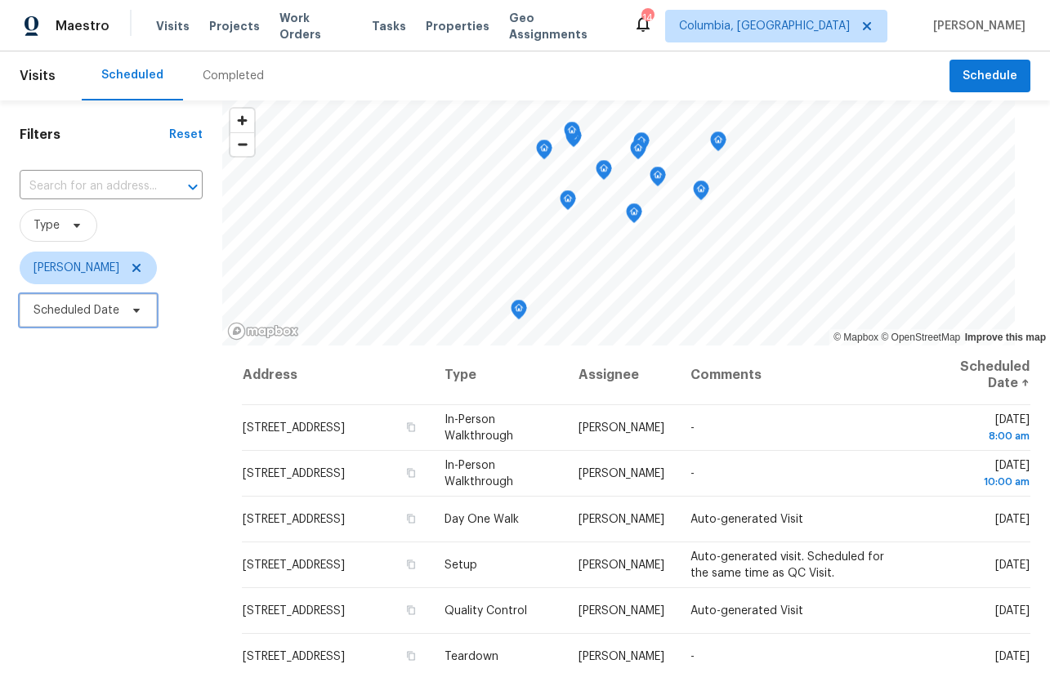
click at [88, 295] on span "Scheduled Date" at bounding box center [88, 310] width 137 height 33
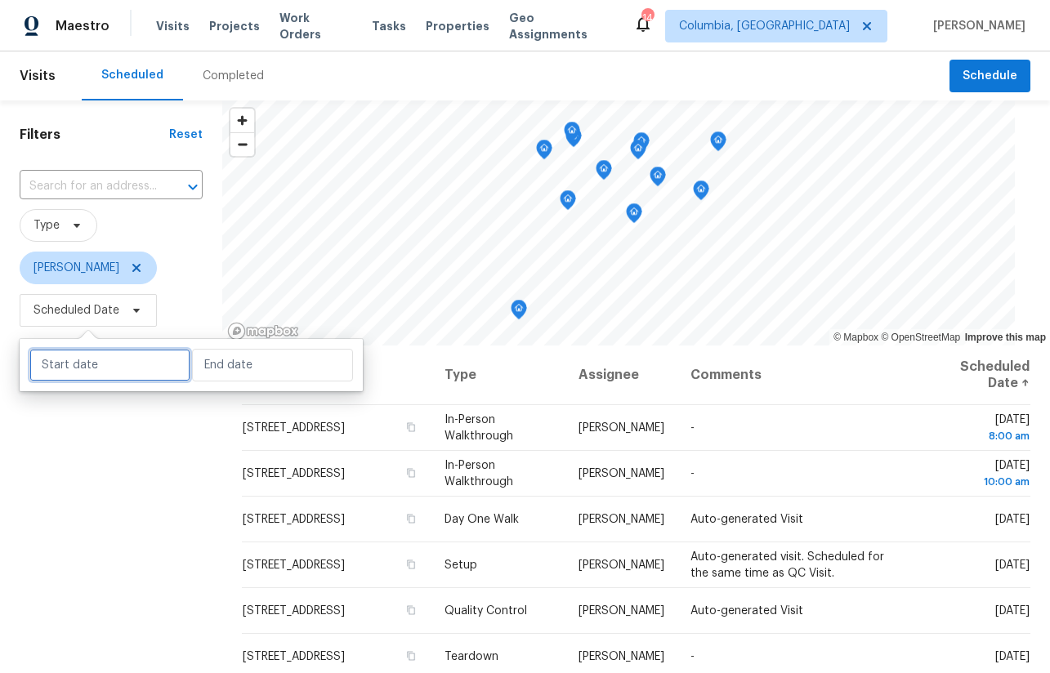
click at [85, 360] on input "text" at bounding box center [109, 365] width 161 height 33
select select "8"
select select "2025"
select select "9"
select select "2025"
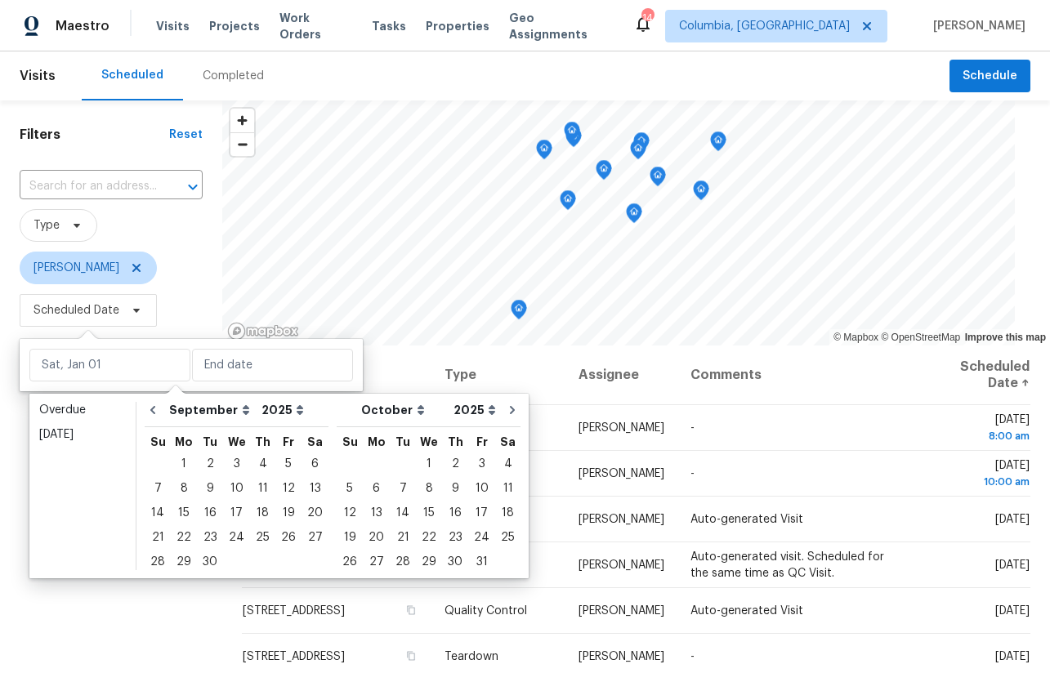
click at [339, 54] on div "Scheduled Completed" at bounding box center [516, 75] width 868 height 49
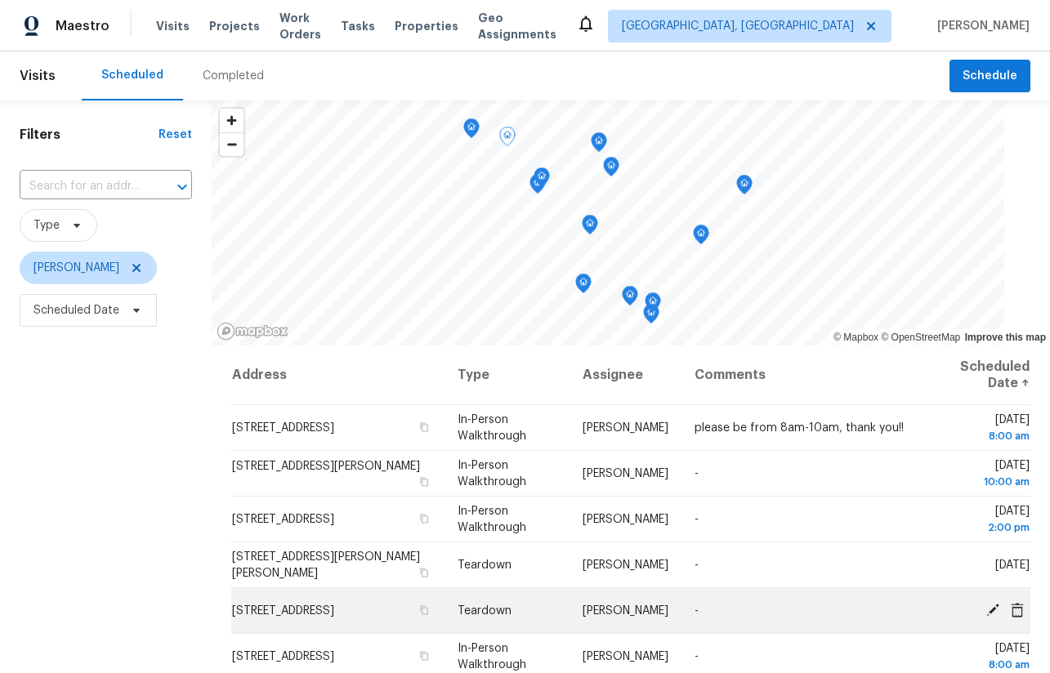
click at [334, 605] on span "105 Gambels Ln, Summerville, SC 29485" at bounding box center [283, 610] width 102 height 11
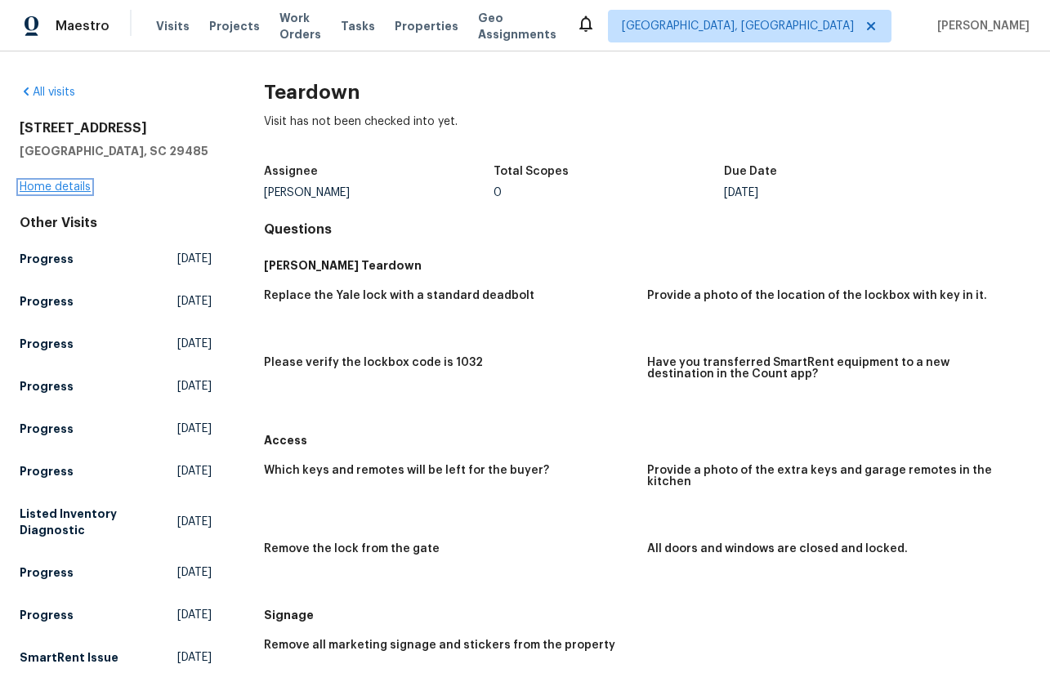
click at [39, 186] on link "Home details" at bounding box center [55, 186] width 71 height 11
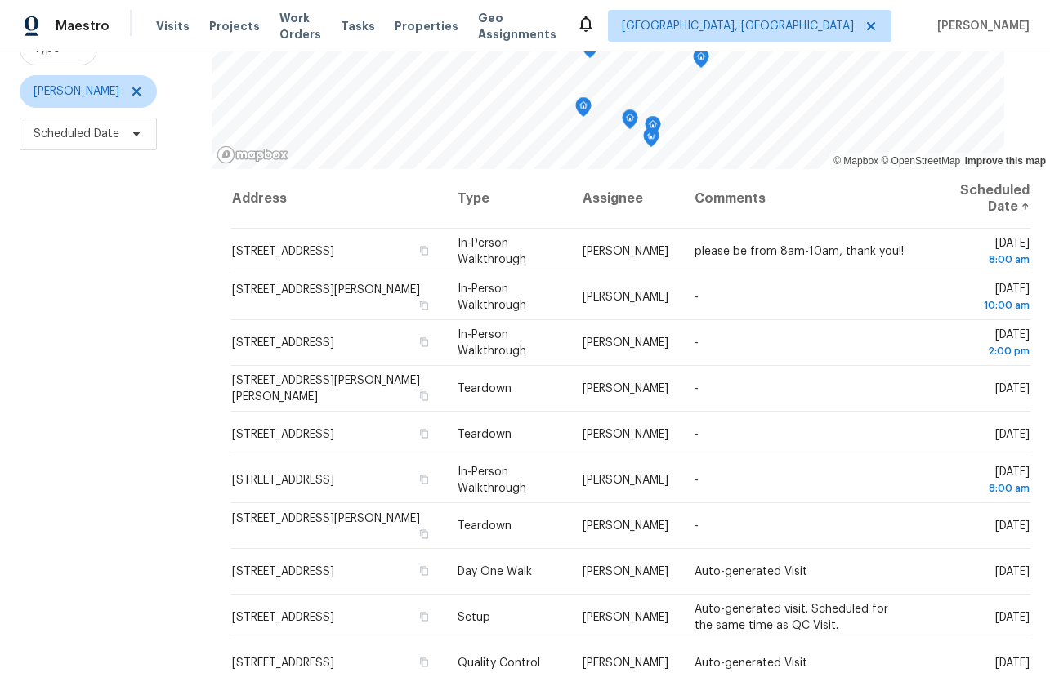
scroll to position [176, 0]
